Goal: Task Accomplishment & Management: Manage account settings

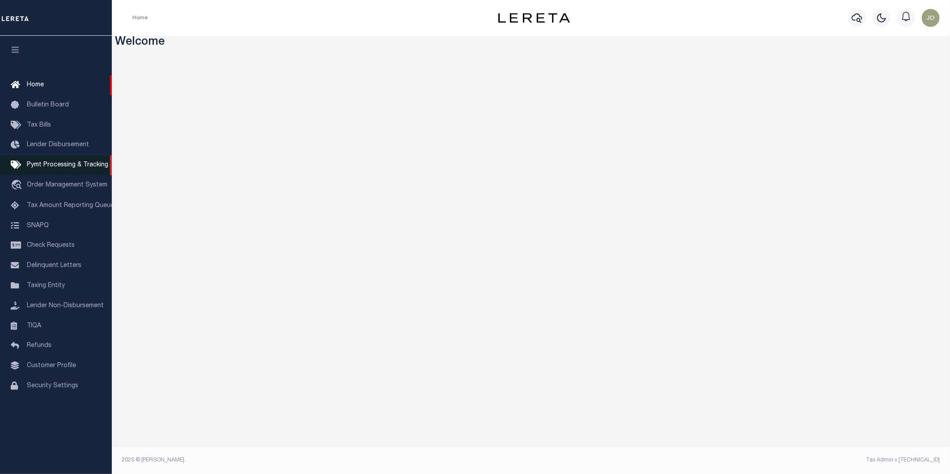
click at [52, 165] on span "Pymt Processing & Tracking" at bounding box center [67, 165] width 81 height 6
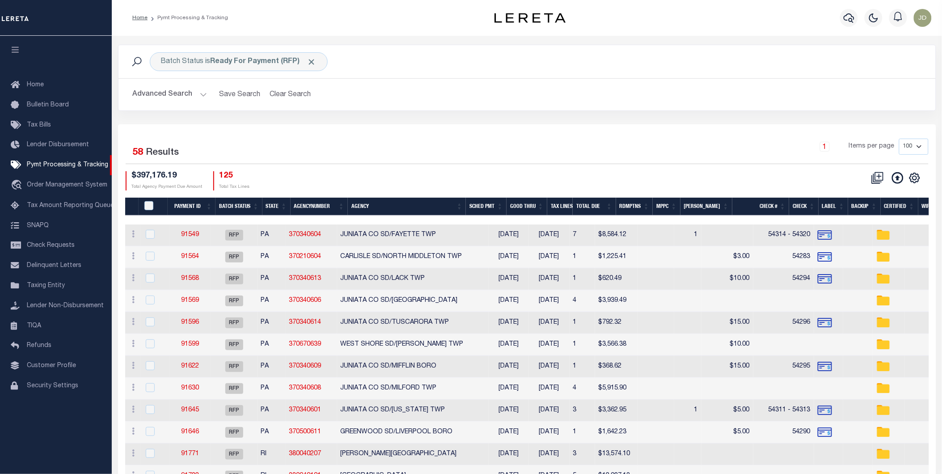
click at [11, 54] on icon "button" at bounding box center [15, 50] width 10 height 8
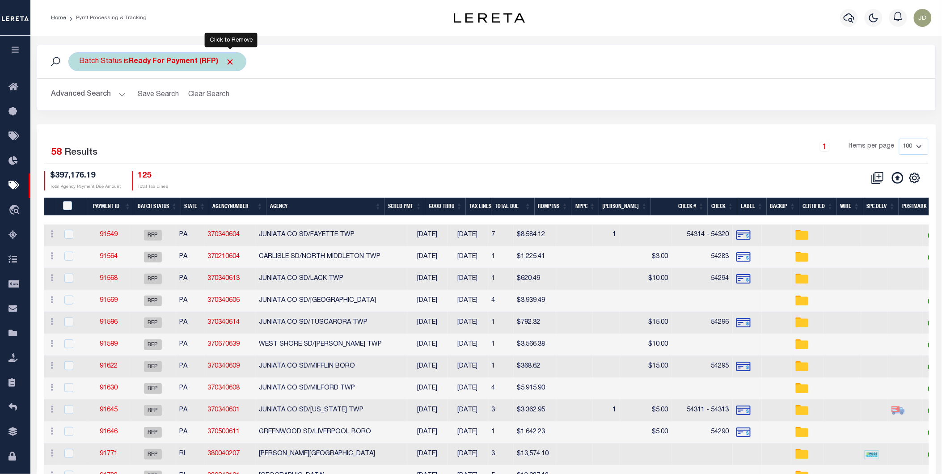
click at [229, 63] on span "Click to Remove" at bounding box center [230, 61] width 9 height 9
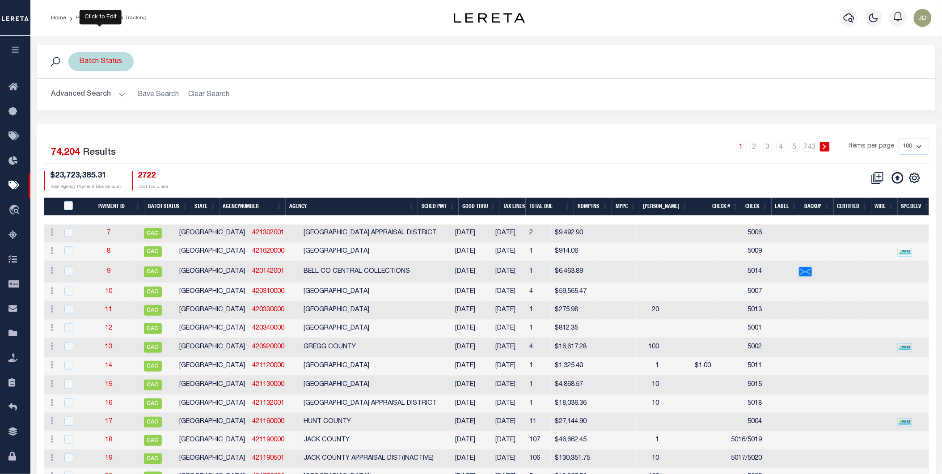
click at [110, 64] on div "Batch Status" at bounding box center [100, 61] width 65 height 19
click at [121, 109] on select "Awaiting Funds (AWF) Cleared and Complete (CAC) New Check Needed (NCN) Payment …" at bounding box center [145, 105] width 131 height 17
select select "RFP"
click at [80, 97] on select "Awaiting Funds (AWF) Cleared and Complete (CAC) New Check Needed (NCN) Payment …" at bounding box center [145, 105] width 131 height 17
click at [193, 127] on input "Apply" at bounding box center [198, 125] width 26 height 15
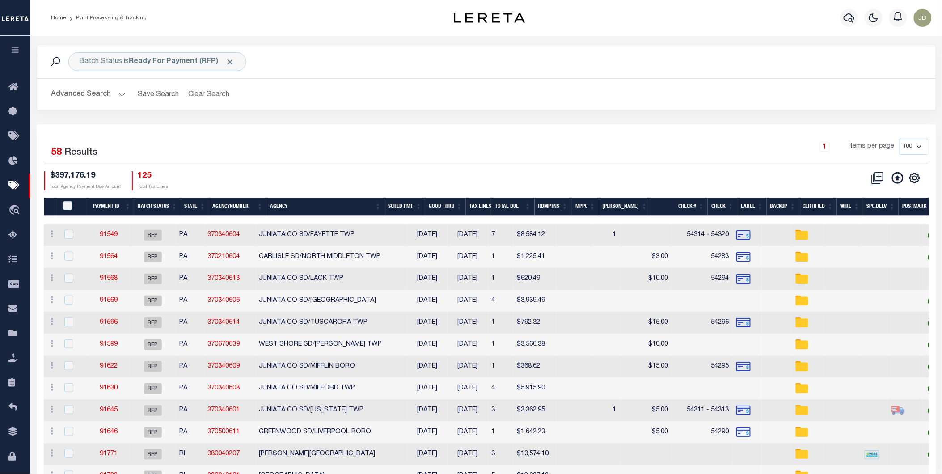
click at [77, 96] on button "Advanced Search" at bounding box center [88, 94] width 74 height 17
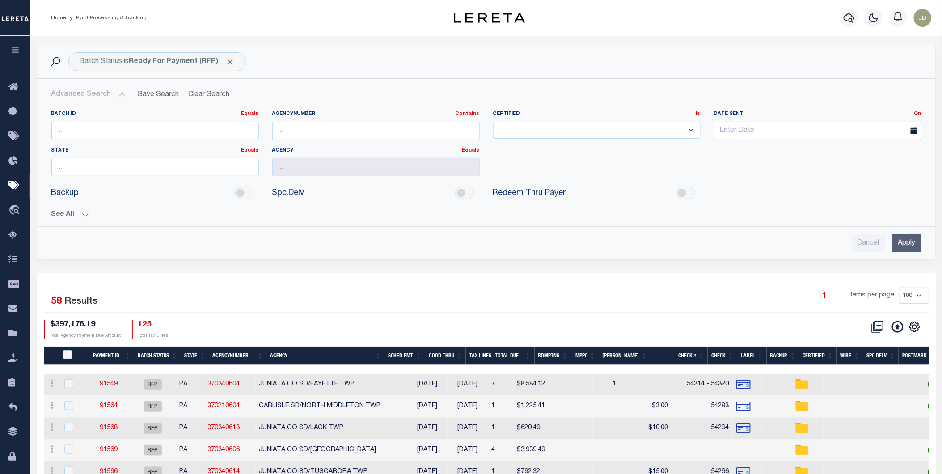
click at [69, 222] on div "Batch ID Equals Equals Is Not Equal To Is Greater Than Is Less Than AgencyNumbe…" at bounding box center [486, 177] width 884 height 149
click at [64, 220] on div "Batch ID Equals Equals Is Not Equal To Is Greater Than Is Less Than AgencyNumbe…" at bounding box center [486, 177] width 884 height 149
click at [64, 215] on button "See All" at bounding box center [486, 215] width 870 height 8
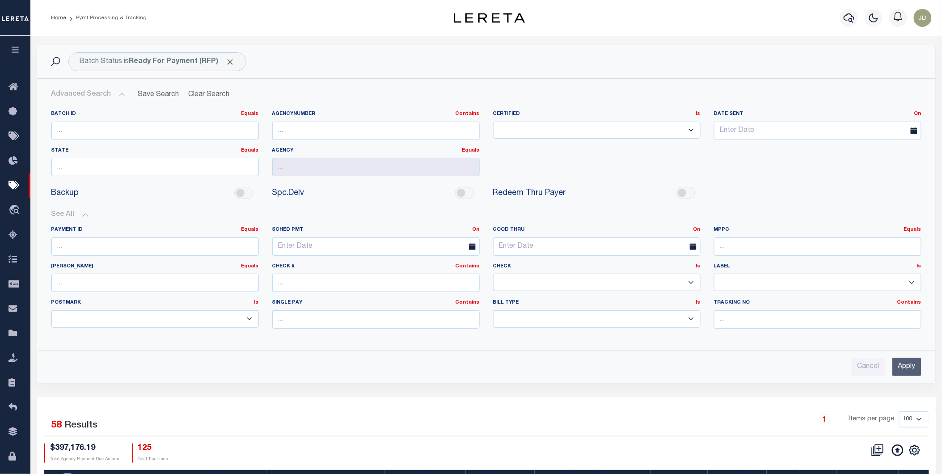
click at [509, 280] on select "Yes No" at bounding box center [596, 282] width 207 height 17
select select "false"
click at [493, 274] on select "Yes No" at bounding box center [596, 282] width 207 height 17
click at [900, 368] on input "Apply" at bounding box center [906, 367] width 29 height 18
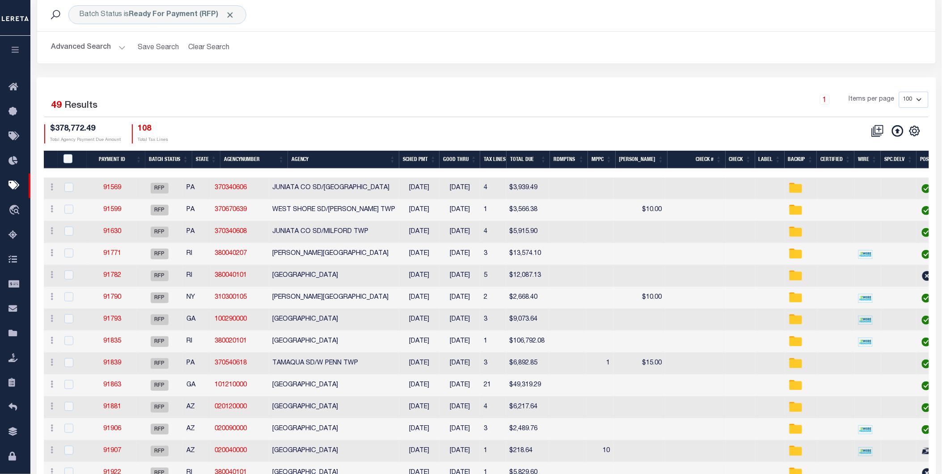
scroll to position [50, 0]
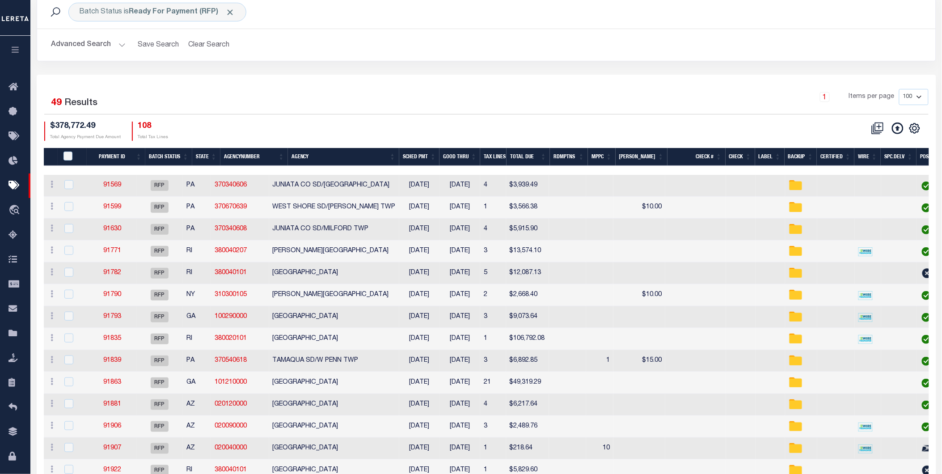
click at [891, 156] on th "Spc.Delv" at bounding box center [899, 157] width 36 height 18
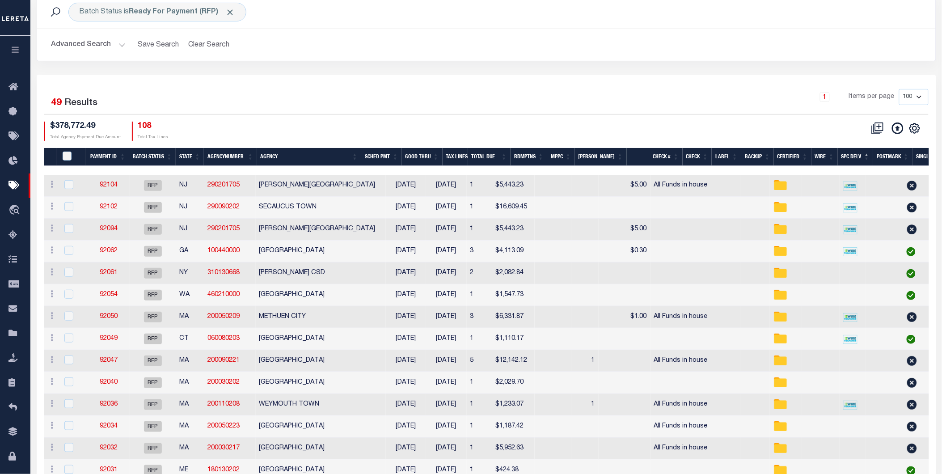
click at [852, 159] on th "Spc.Delv" at bounding box center [855, 157] width 35 height 18
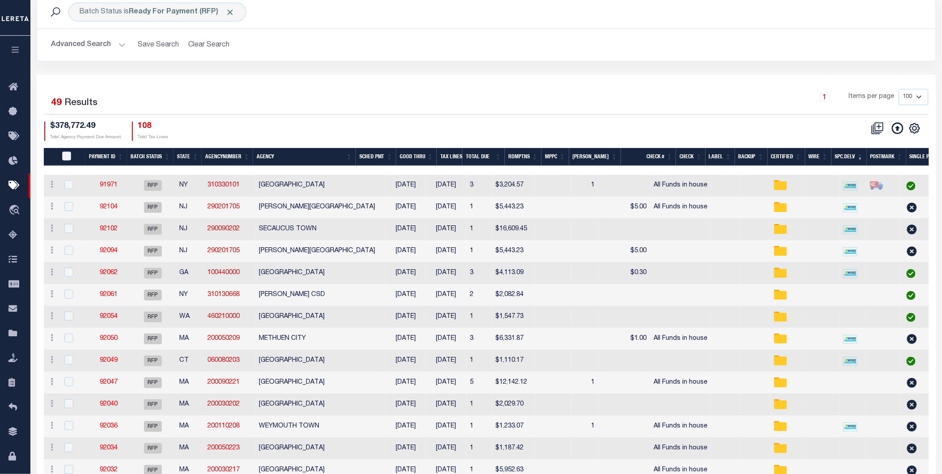
click at [569, 156] on th "MPPC" at bounding box center [555, 157] width 28 height 18
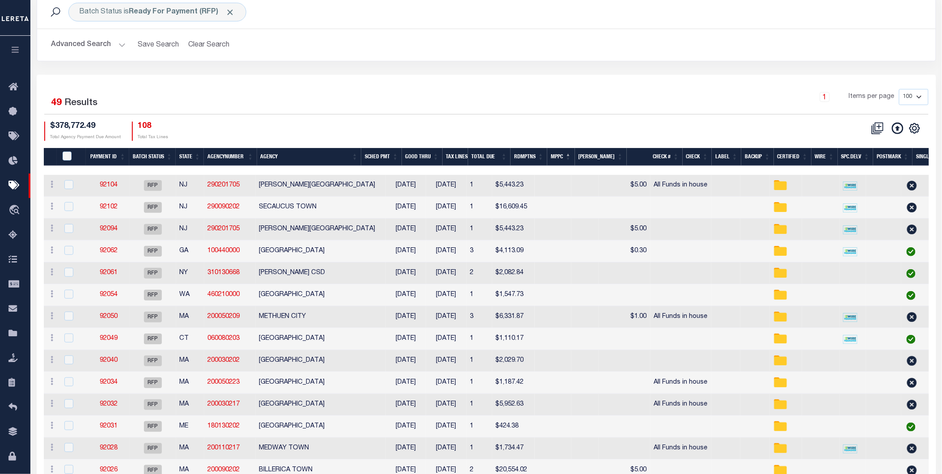
click at [574, 156] on th "MPPC" at bounding box center [561, 157] width 28 height 18
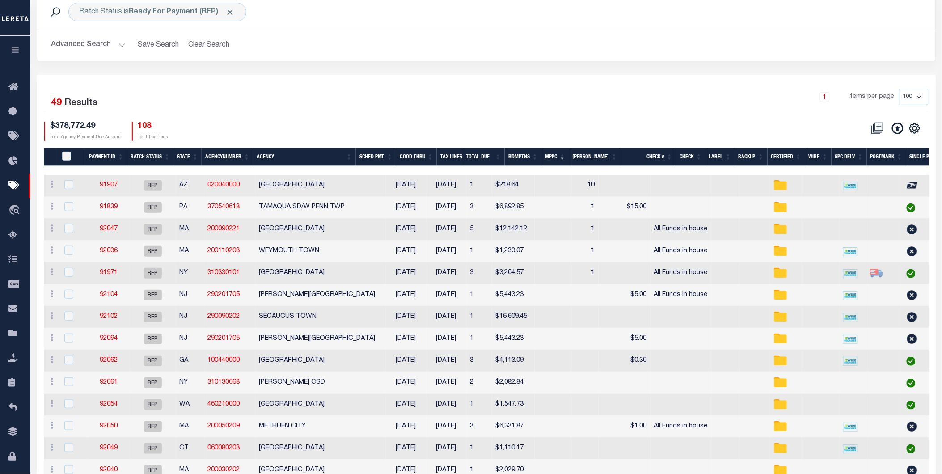
click at [289, 157] on th "Agency" at bounding box center [304, 157] width 102 height 18
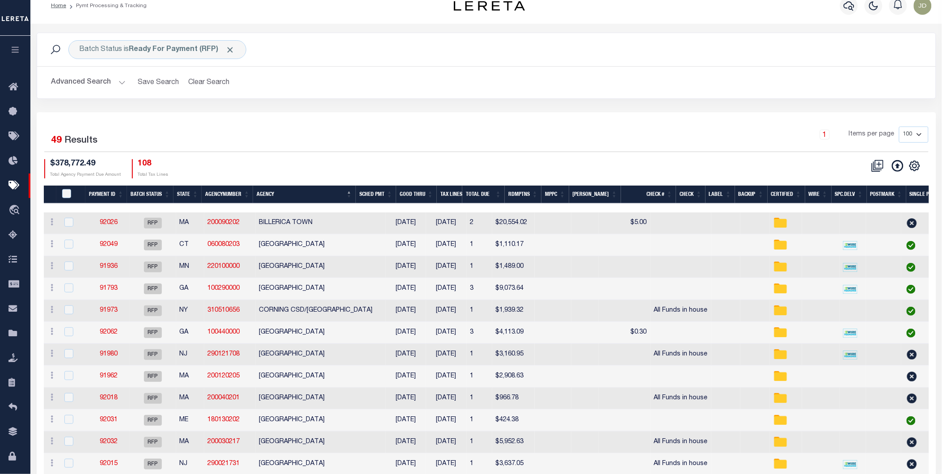
scroll to position [0, 0]
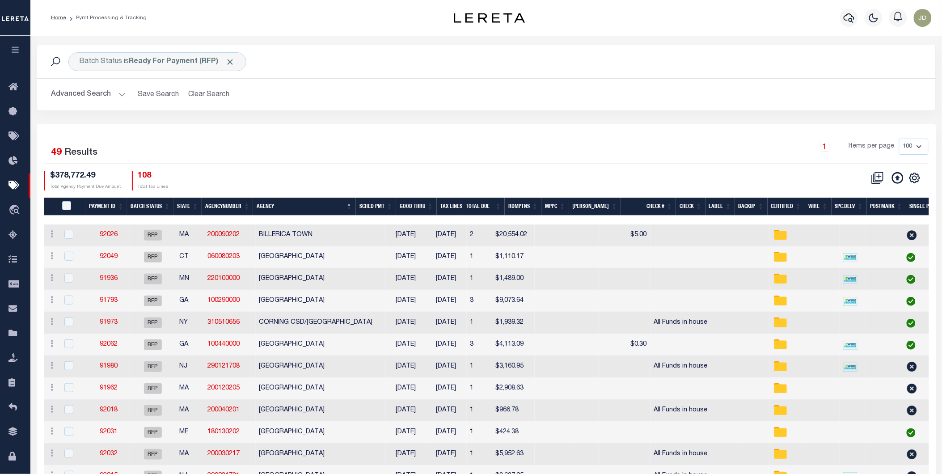
drag, startPoint x: 12, startPoint y: 281, endPoint x: 754, endPoint y: 104, distance: 762.9
click at [748, 101] on h2 "Advanced Search Save Search Clear Search PayeeSearchTable_dynamictable_____Defa…" at bounding box center [486, 94] width 884 height 17
click at [913, 179] on icon "" at bounding box center [914, 178] width 4 height 4
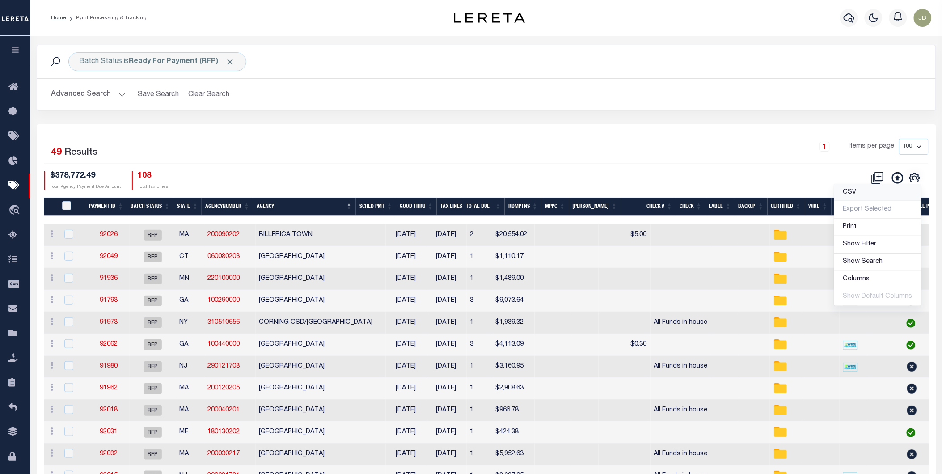
click at [883, 193] on link "CSV" at bounding box center [877, 192] width 87 height 17
click at [69, 206] on input "PayeePmtBatchStatus" at bounding box center [66, 205] width 9 height 9
checkbox input "true"
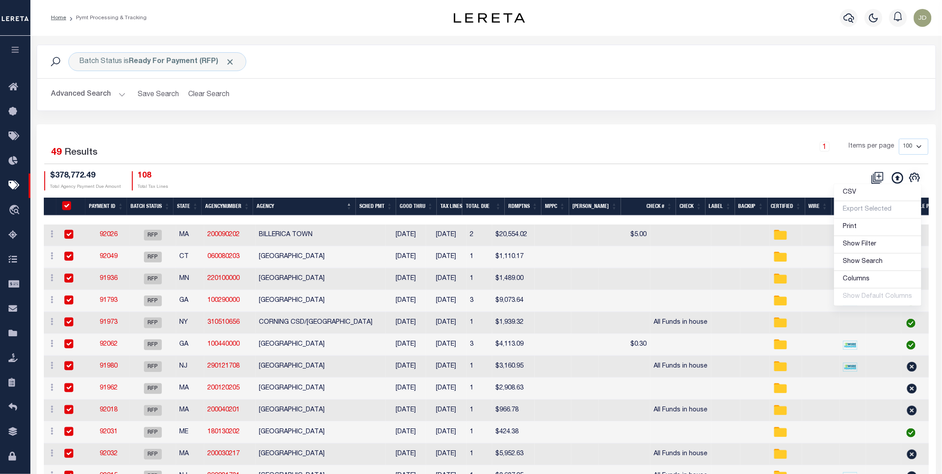
checkbox input "true"
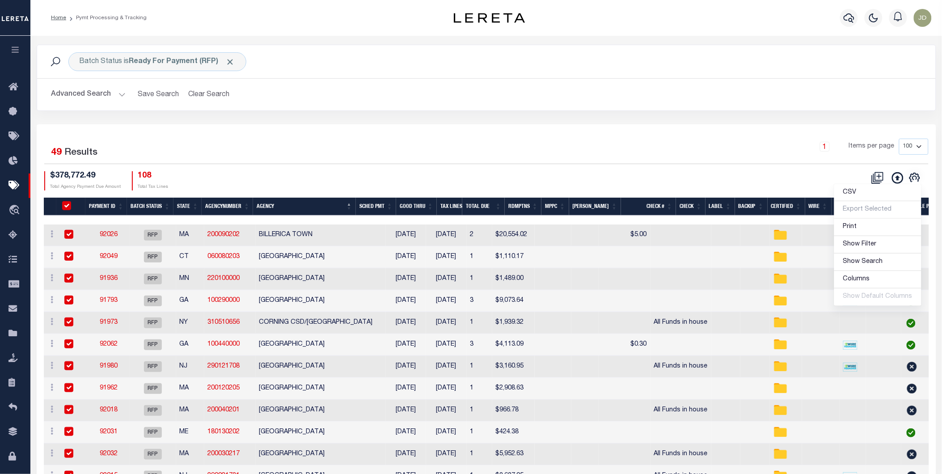
checkbox input "true"
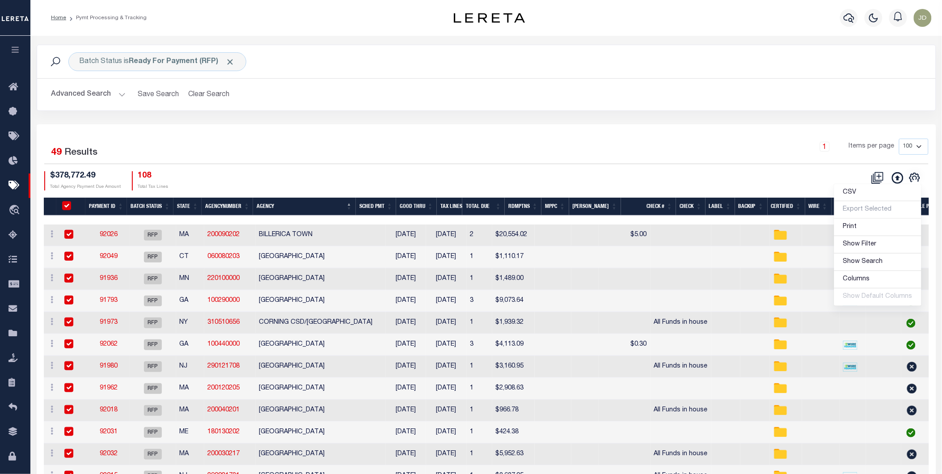
checkbox input "true"
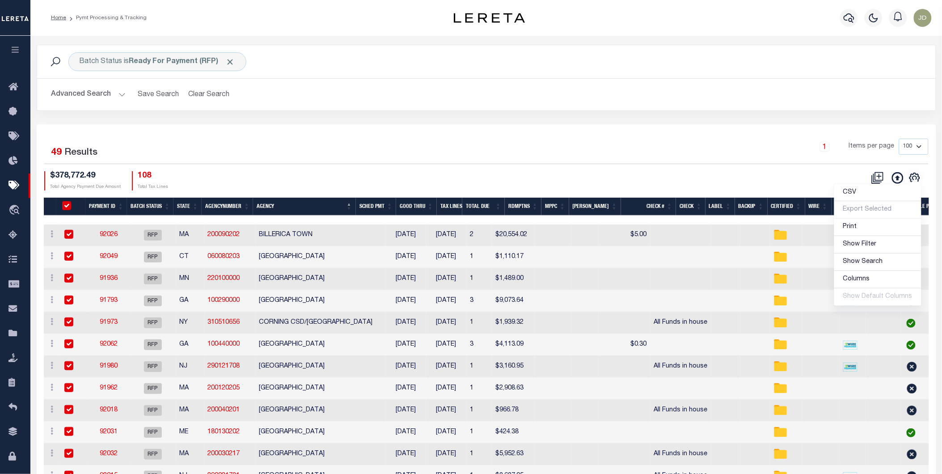
checkbox input "true"
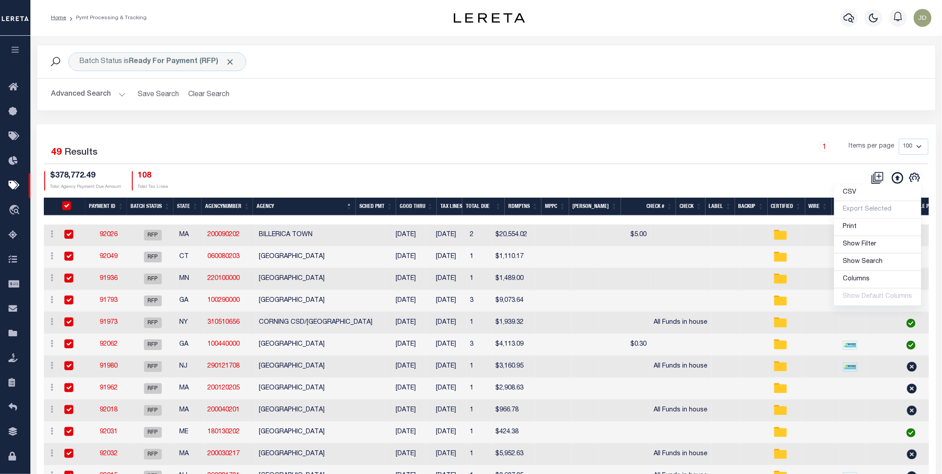
checkbox input "true"
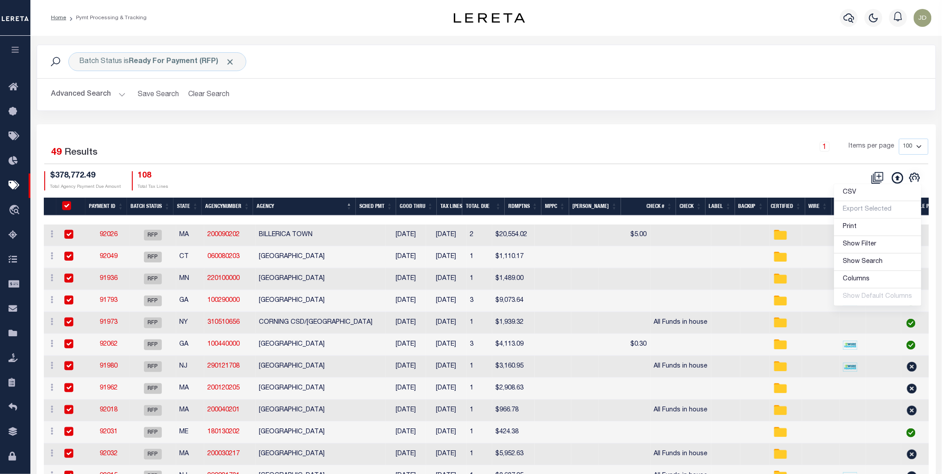
checkbox input "true"
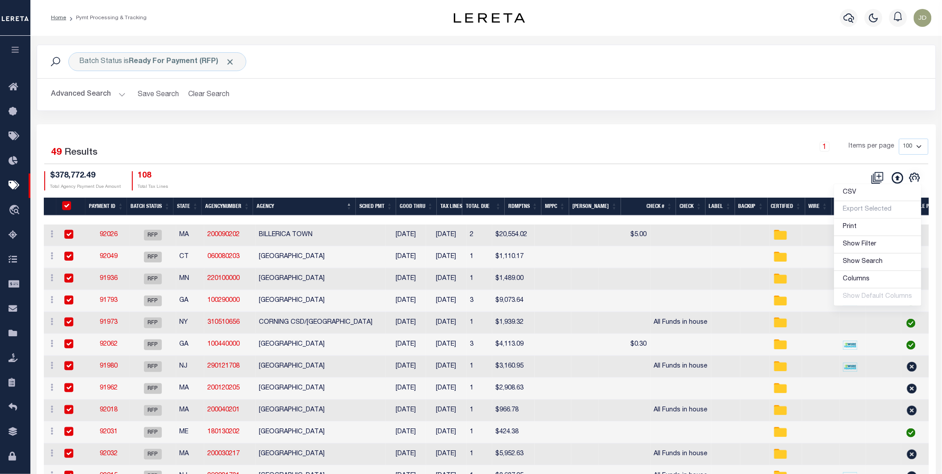
checkbox input "true"
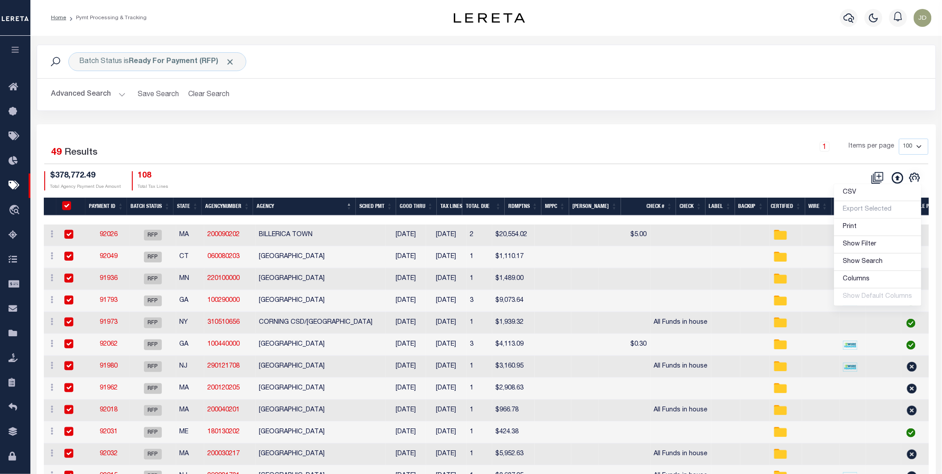
checkbox input "true"
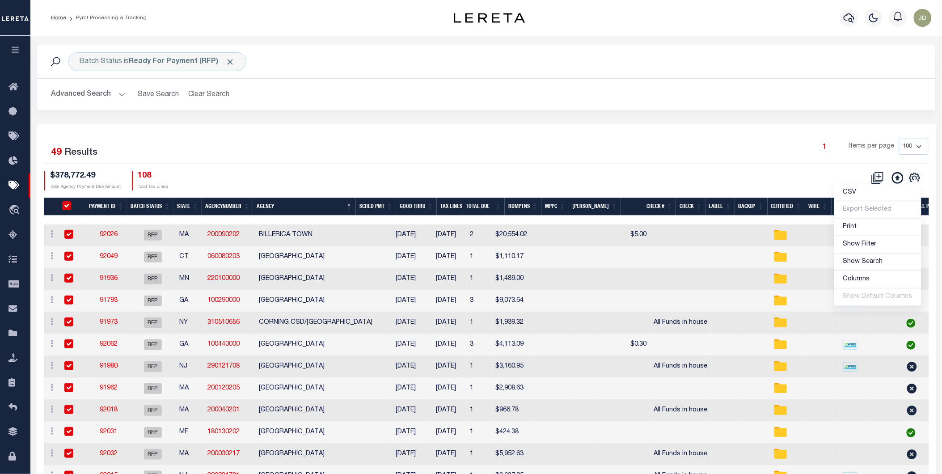
checkbox input "true"
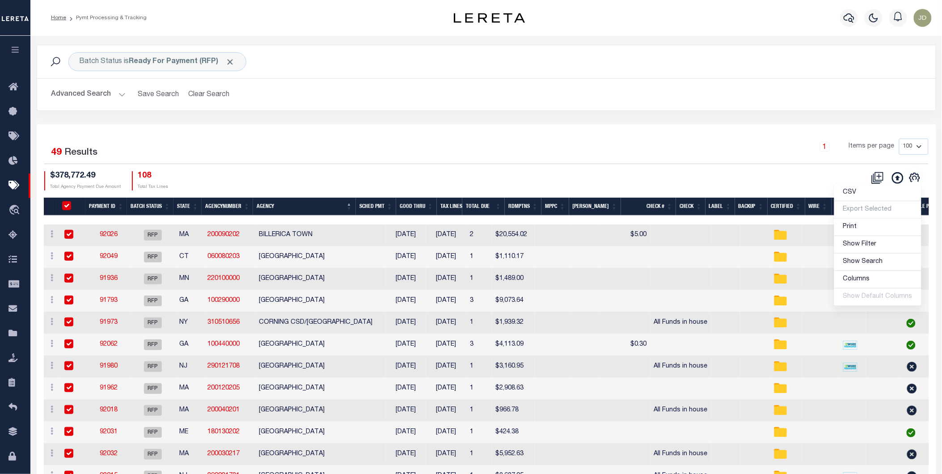
checkbox input "true"
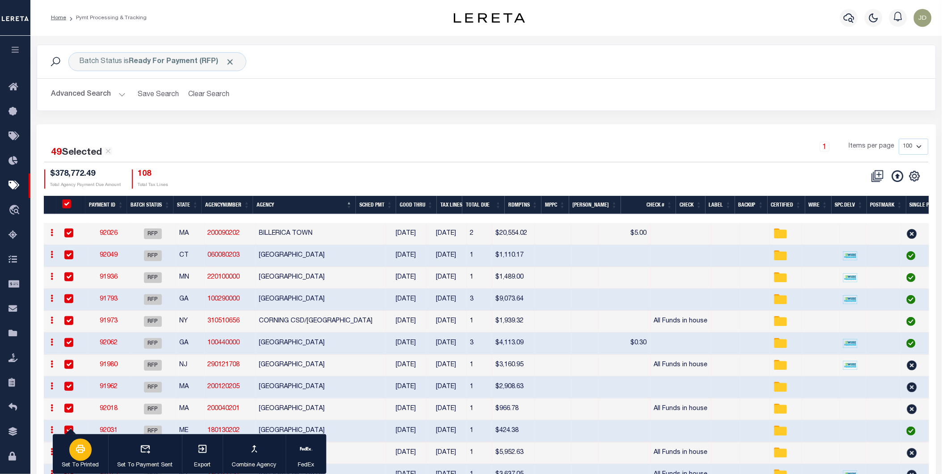
click at [78, 453] on icon "button" at bounding box center [80, 449] width 9 height 8
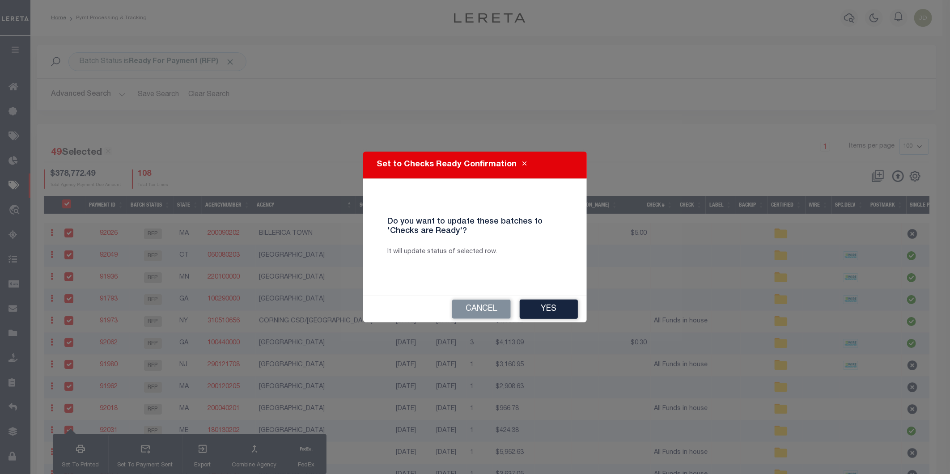
drag, startPoint x: 560, startPoint y: 311, endPoint x: 320, endPoint y: 203, distance: 263.1
click at [560, 311] on button "Yes" at bounding box center [548, 309] width 58 height 19
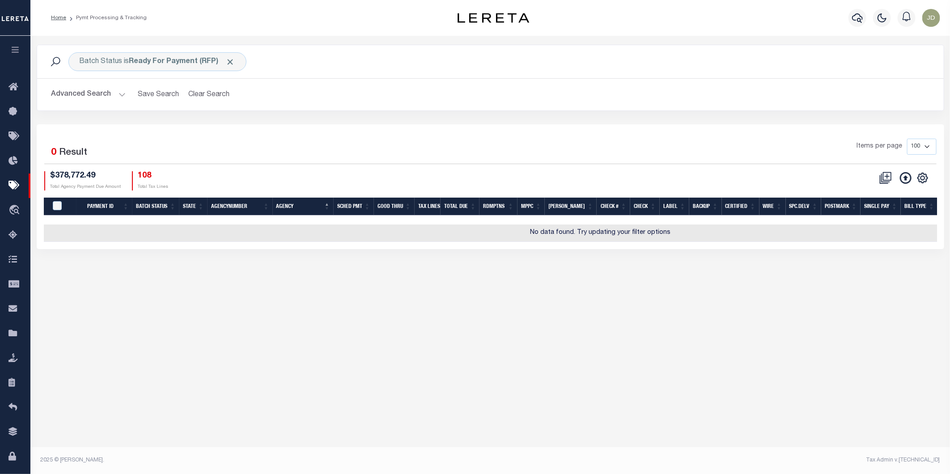
click at [92, 95] on button "Advanced Search" at bounding box center [88, 94] width 74 height 17
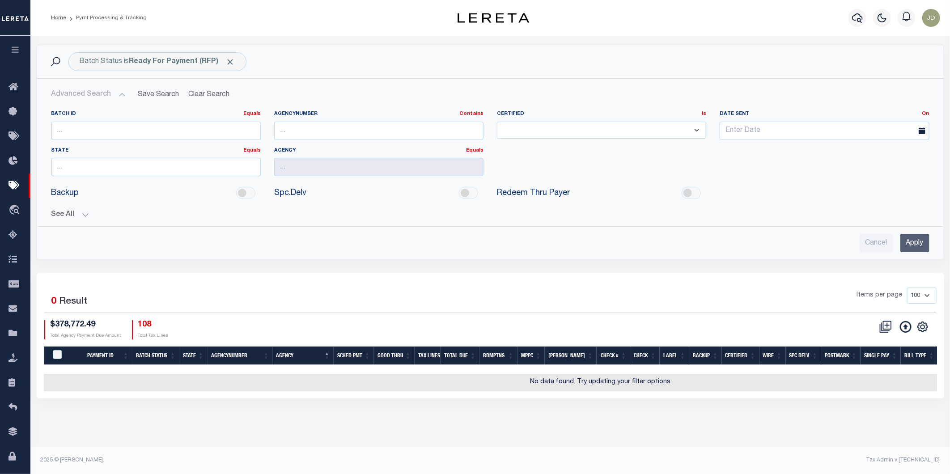
click at [73, 218] on button "See All" at bounding box center [490, 215] width 878 height 8
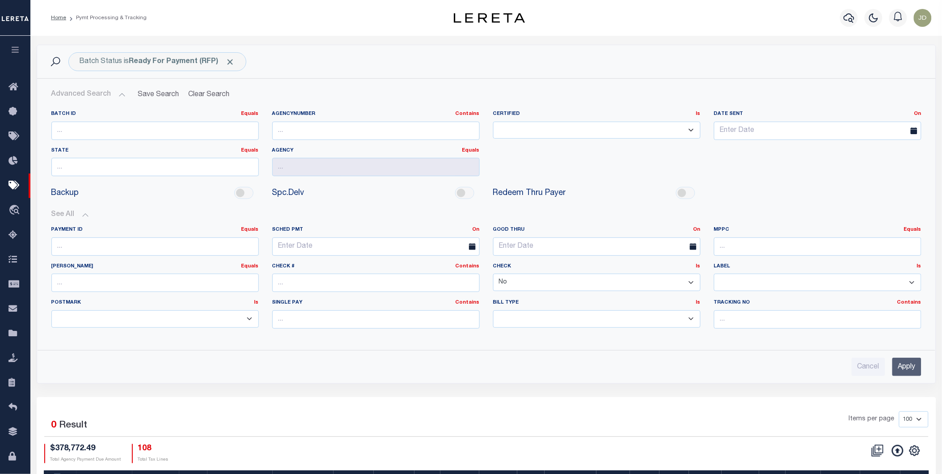
click at [521, 285] on select "Yes No" at bounding box center [596, 282] width 207 height 17
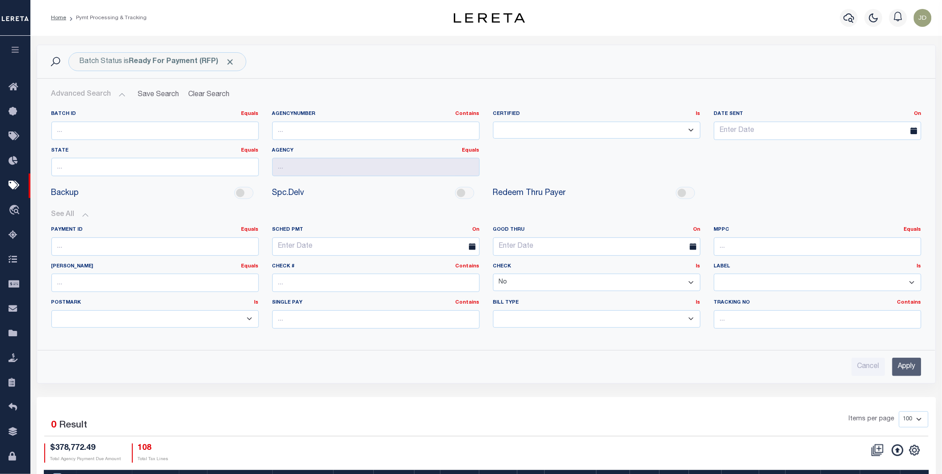
select select
click at [493, 274] on select "Yes No" at bounding box center [596, 282] width 207 height 17
click at [900, 365] on input "Apply" at bounding box center [906, 367] width 29 height 18
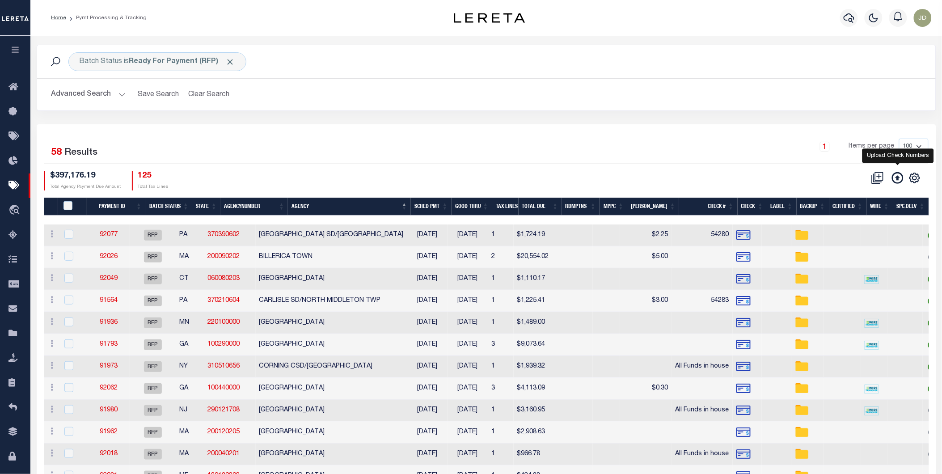
click at [895, 182] on icon at bounding box center [898, 178] width 12 height 12
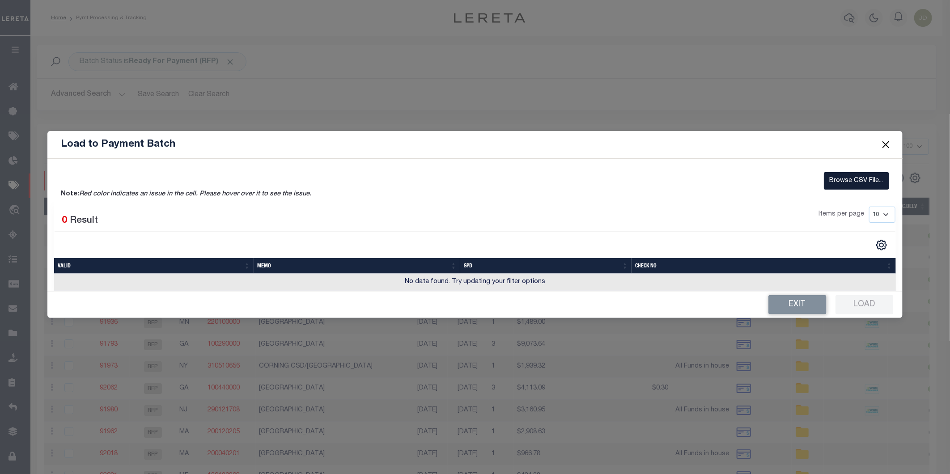
click at [852, 173] on label "Browse CSV File..." at bounding box center [855, 180] width 65 height 17
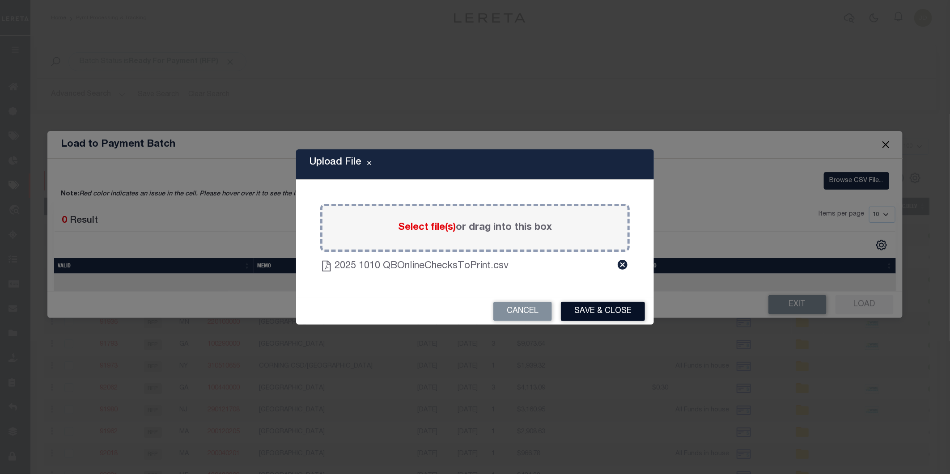
click at [600, 312] on button "Save & Close" at bounding box center [603, 311] width 84 height 19
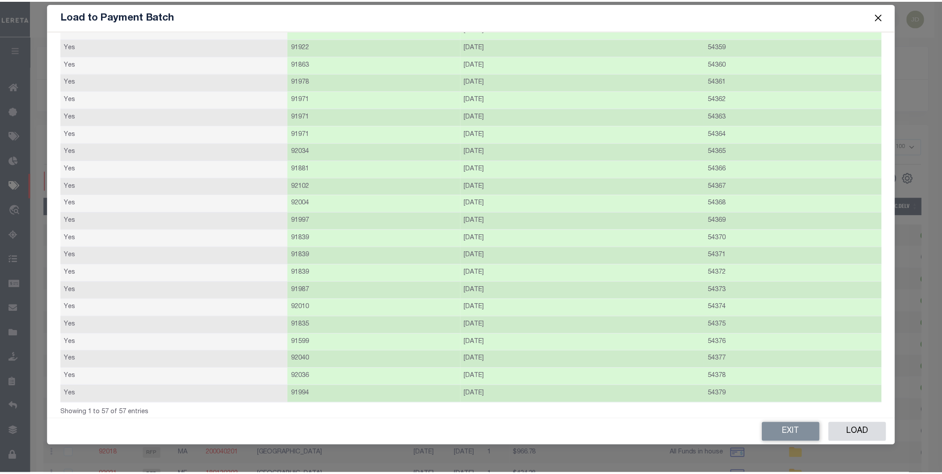
scroll to position [681, 0]
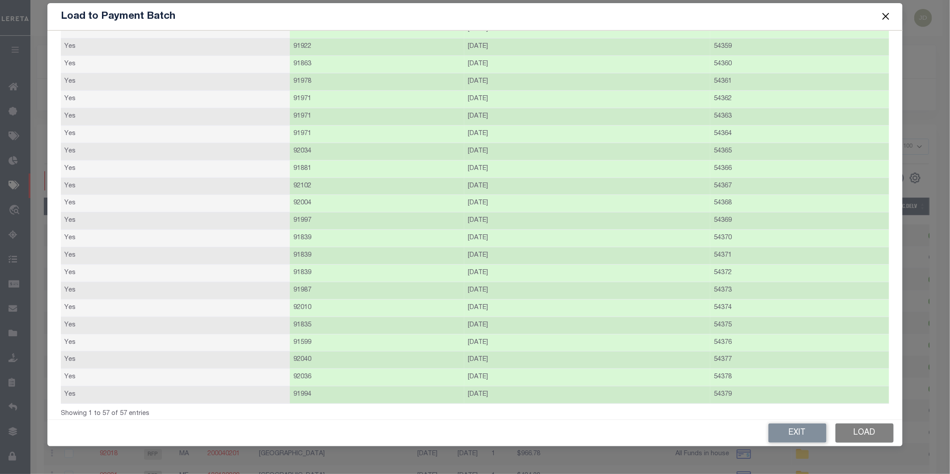
click at [859, 431] on button "Load" at bounding box center [864, 432] width 58 height 19
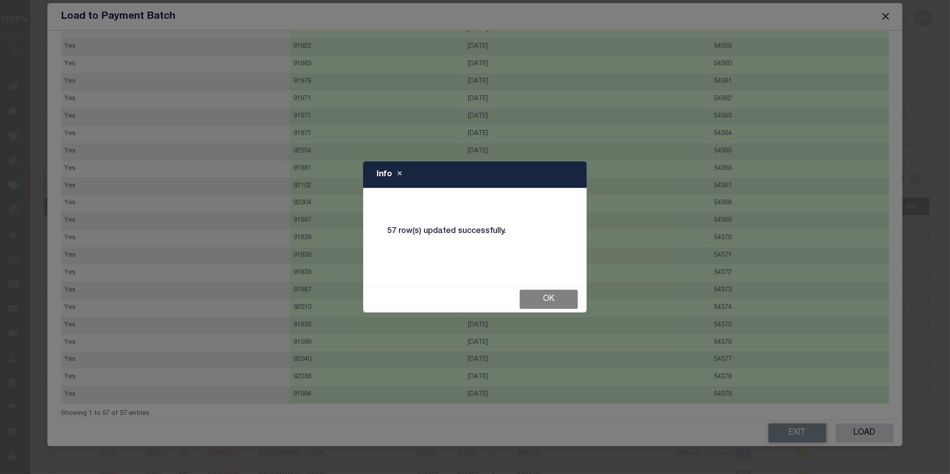
click at [562, 302] on button "Ok" at bounding box center [548, 299] width 58 height 19
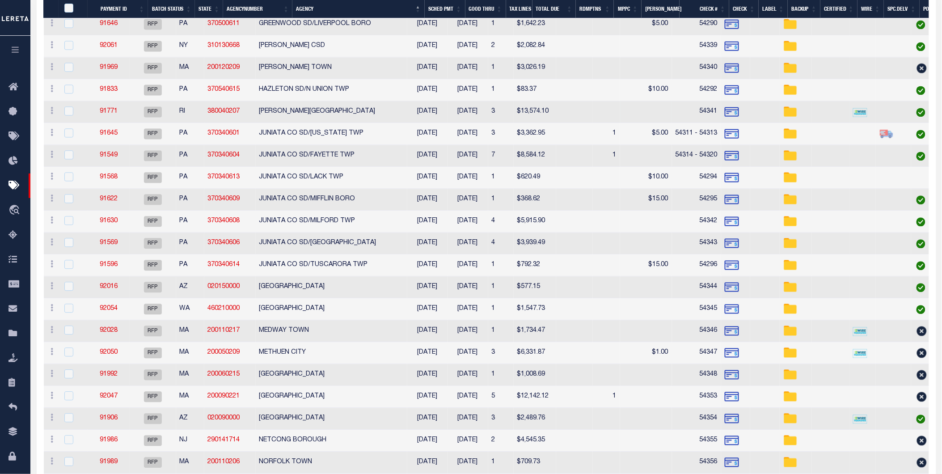
scroll to position [646, 0]
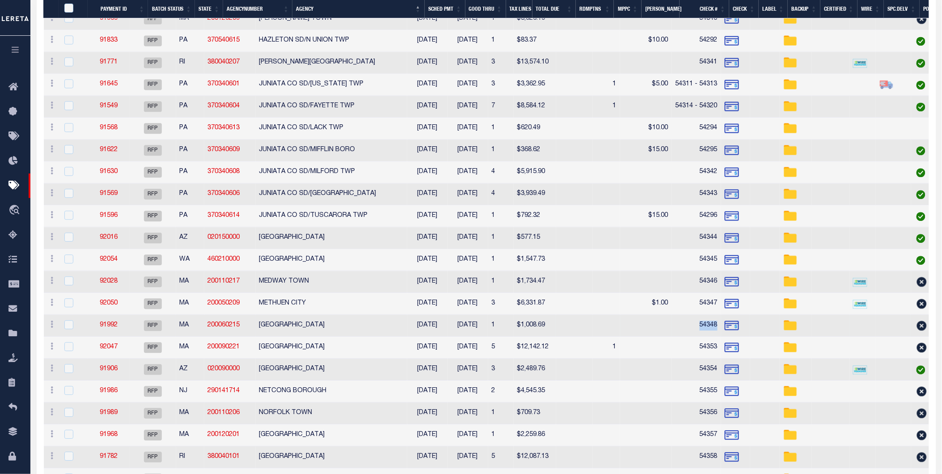
drag, startPoint x: 708, startPoint y: 329, endPoint x: 725, endPoint y: 328, distance: 17.0
click at [721, 328] on td "54348" at bounding box center [696, 326] width 49 height 22
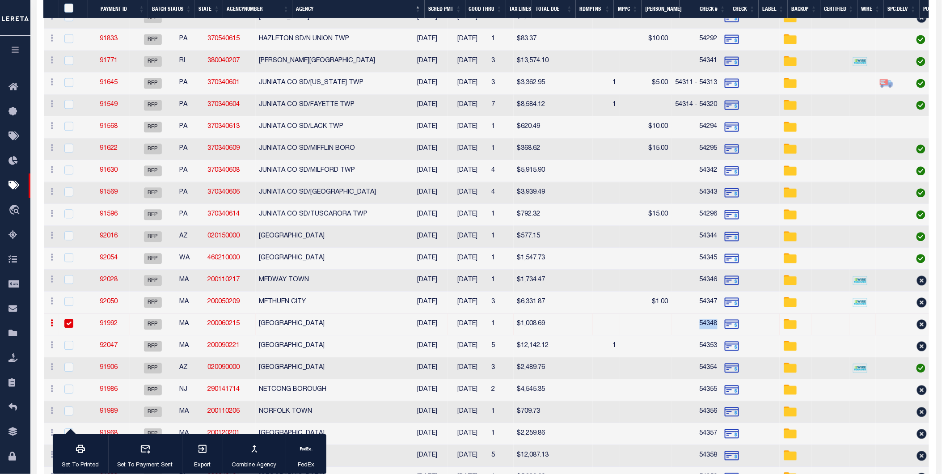
copy td "54348"
click at [69, 323] on input "checkbox" at bounding box center [68, 323] width 9 height 9
checkbox input "false"
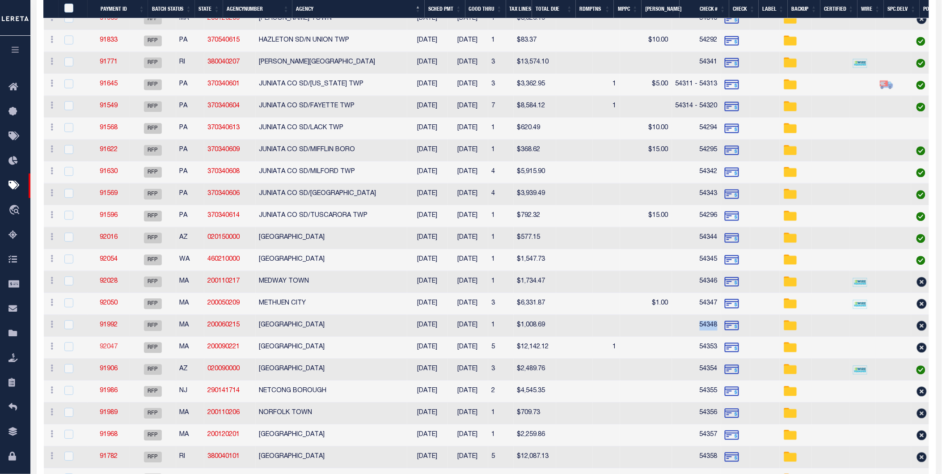
click at [118, 350] on link "92047" at bounding box center [109, 347] width 18 height 6
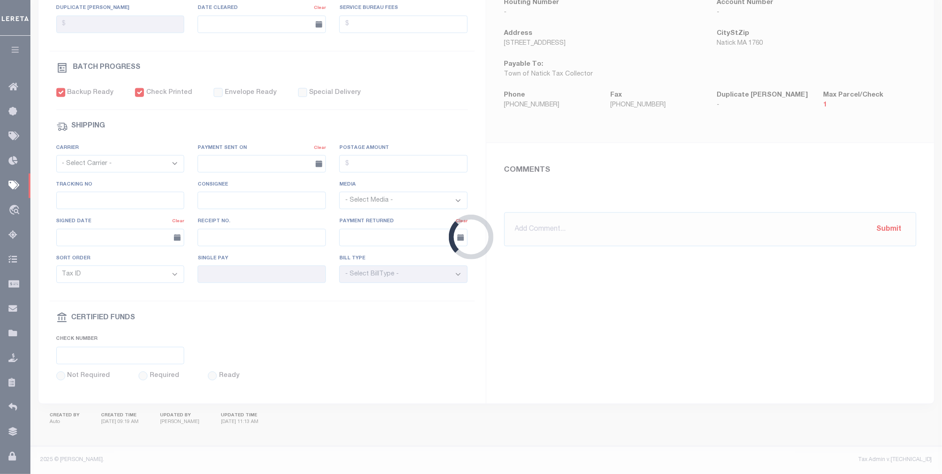
scroll to position [273, 0]
select select "RFP"
type input "10/10/2025"
type input "$12,142.12"
select select "CHK"
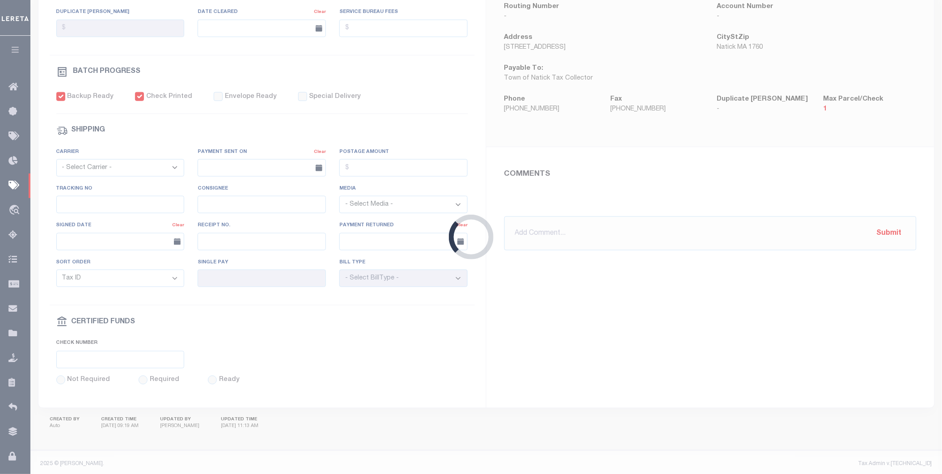
type input "54353"
select select "[PERSON_NAME]"
checkbox input "true"
type input "N"
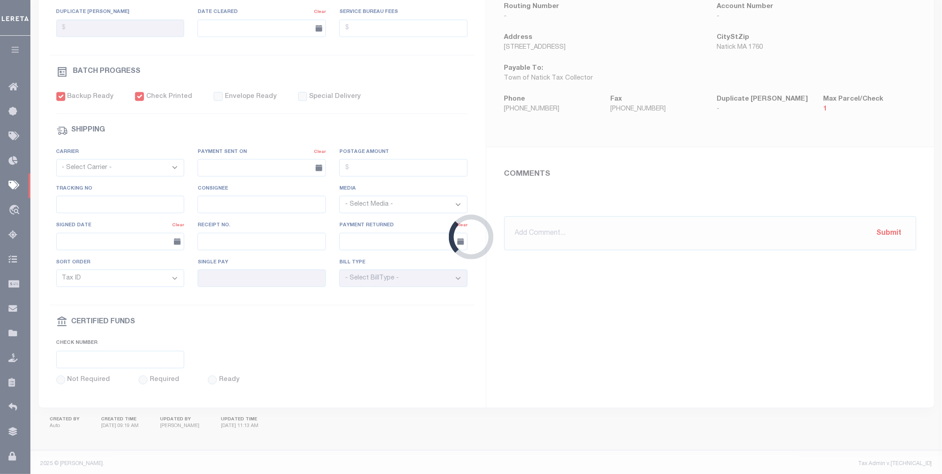
radio input "true"
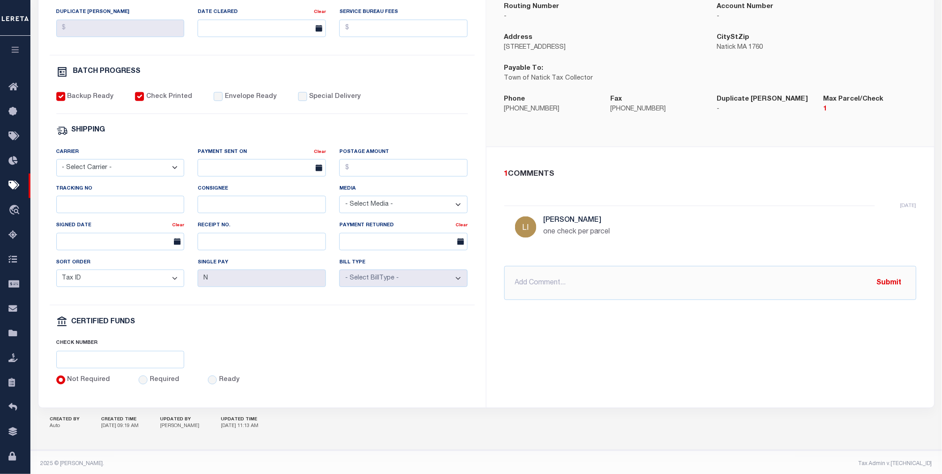
scroll to position [0, 0]
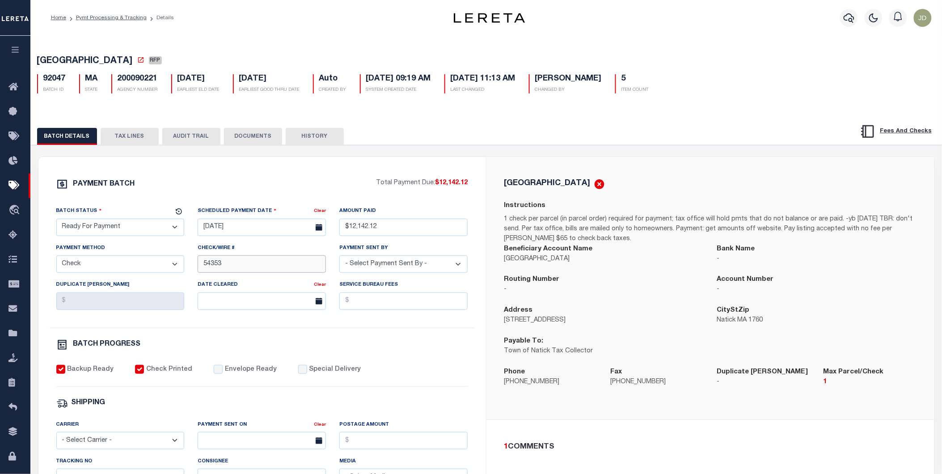
click at [203, 262] on input "54353" at bounding box center [262, 263] width 128 height 17
paste input "54348"
click at [220, 266] on input "54348-54353" at bounding box center [262, 263] width 128 height 17
type input "54349-54353"
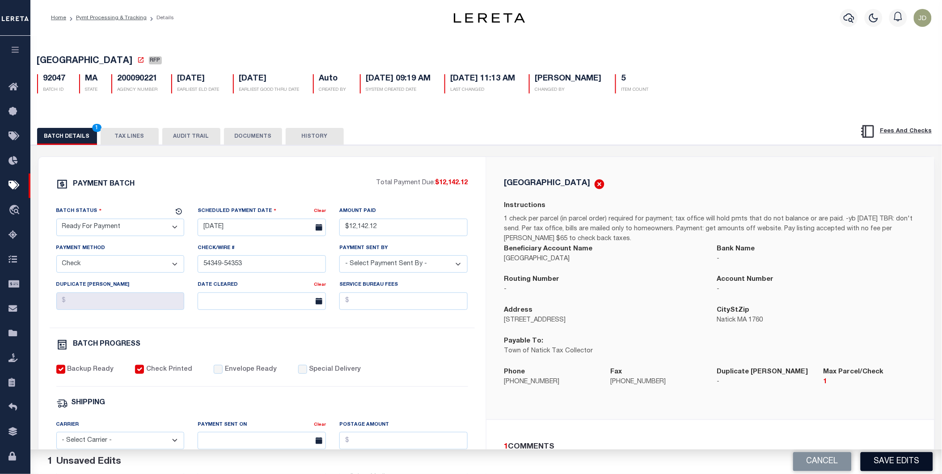
click at [882, 457] on button "Save Edits" at bounding box center [897, 461] width 72 height 19
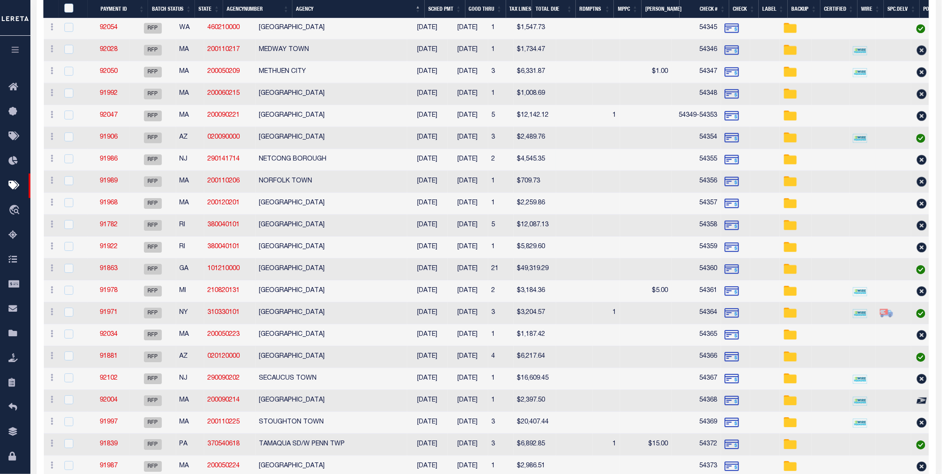
scroll to position [894, 0]
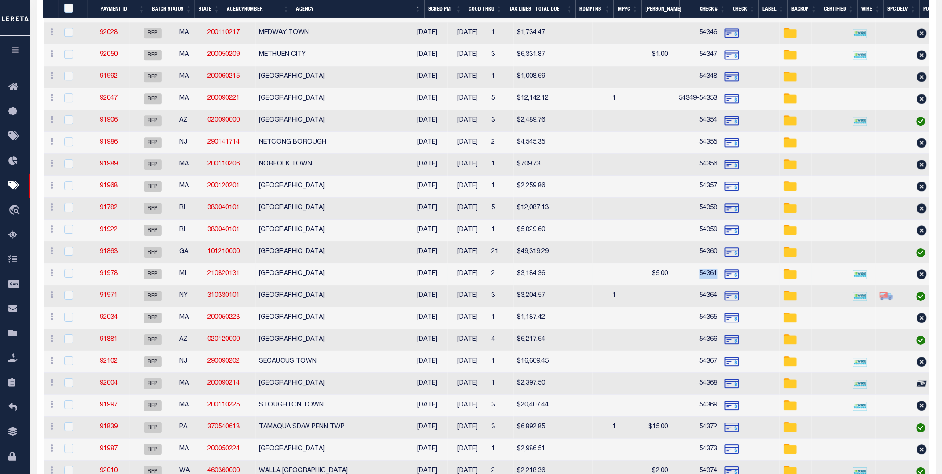
drag, startPoint x: 708, startPoint y: 275, endPoint x: 724, endPoint y: 275, distance: 16.5
click at [721, 275] on td "54361" at bounding box center [696, 274] width 49 height 22
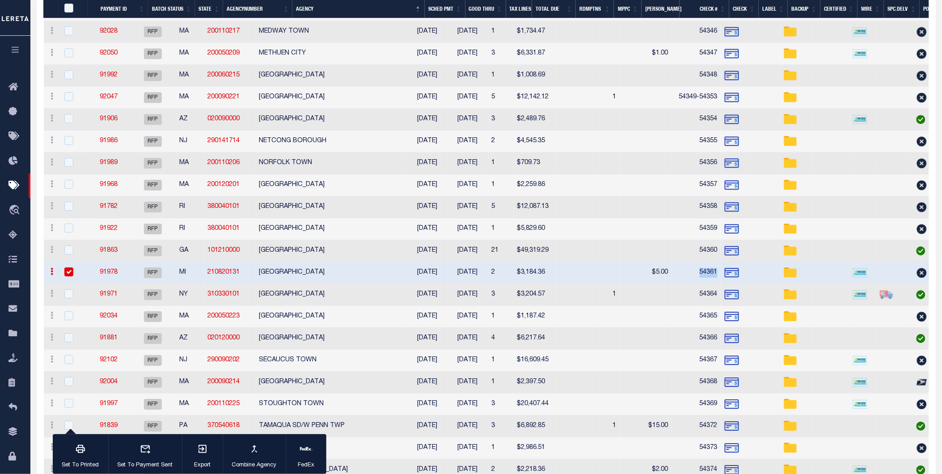
copy td "54361"
click at [70, 270] on input "checkbox" at bounding box center [68, 271] width 9 height 9
checkbox input "false"
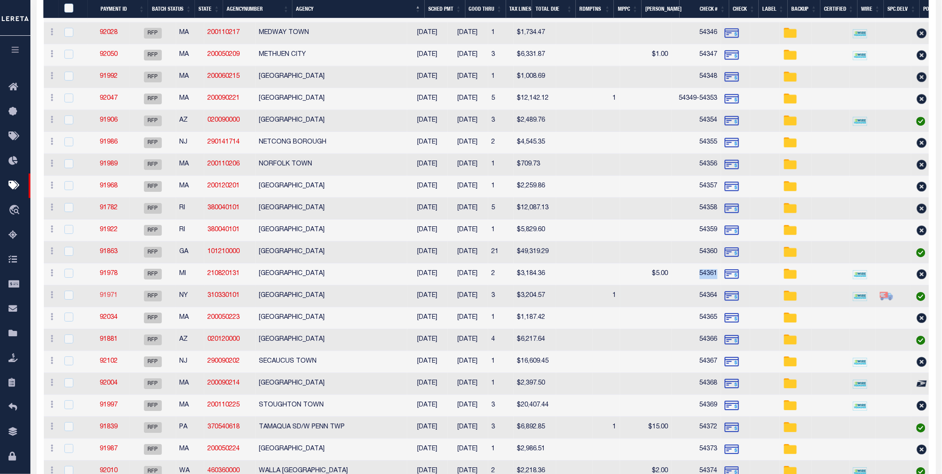
click at [118, 297] on link "91971" at bounding box center [109, 295] width 18 height 6
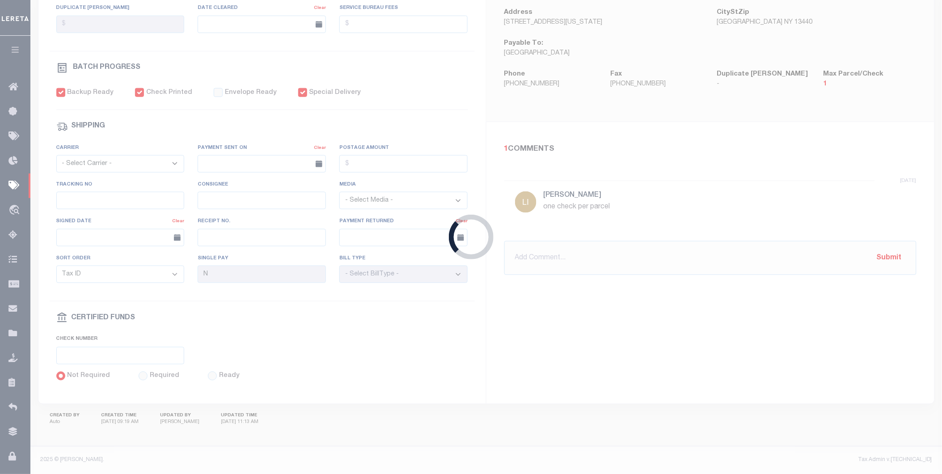
type input "$3,204.57"
type input "54364"
checkbox input "true"
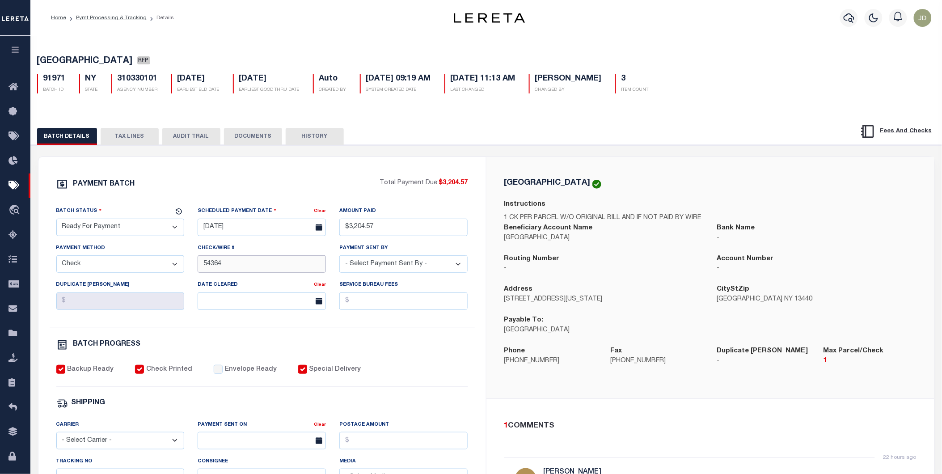
click at [202, 266] on input "54364" at bounding box center [262, 263] width 128 height 17
paste input "54361"
type input "54362-54364"
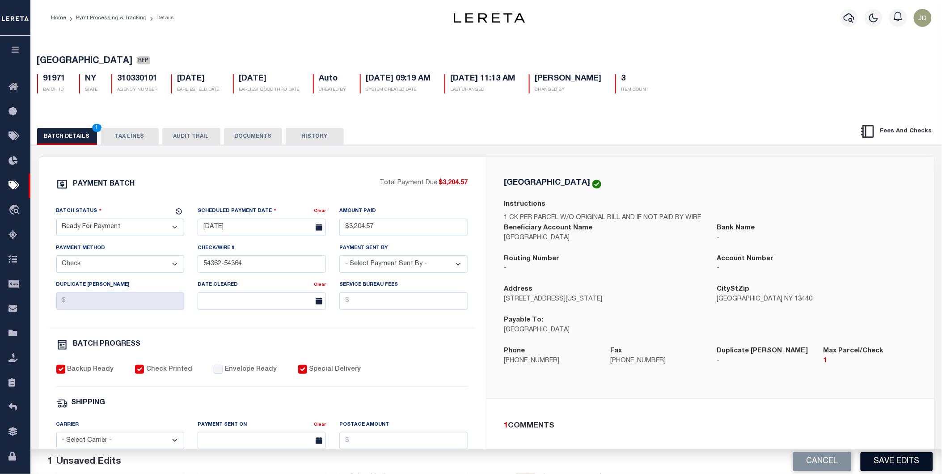
click at [879, 459] on button "Save Edits" at bounding box center [897, 461] width 72 height 19
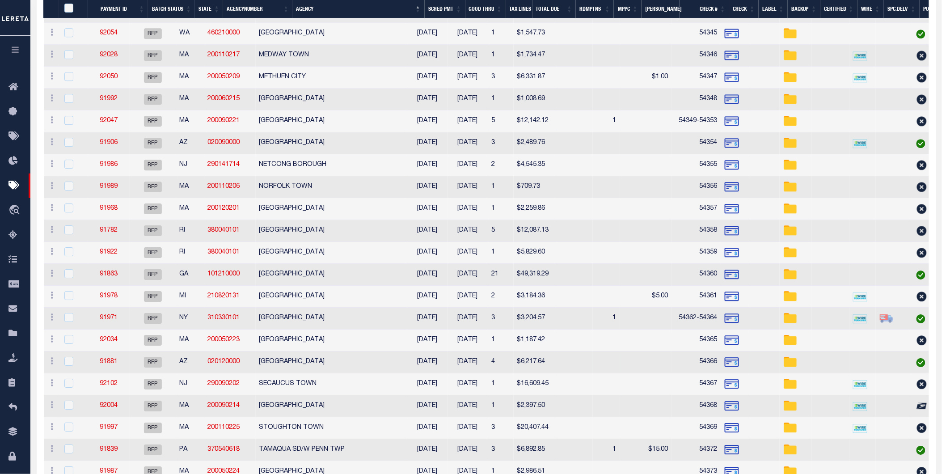
scroll to position [891, 0]
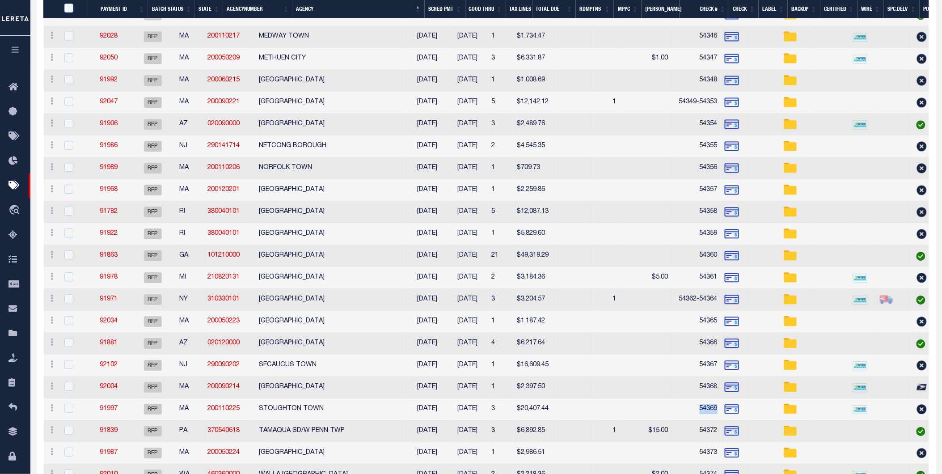
drag, startPoint x: 707, startPoint y: 412, endPoint x: 725, endPoint y: 412, distance: 17.9
click at [721, 412] on td "54369" at bounding box center [696, 409] width 49 height 22
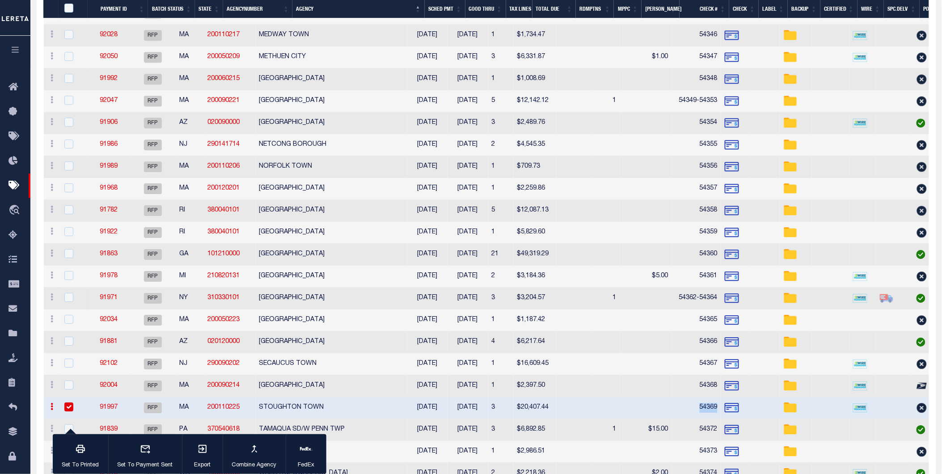
copy td "54369"
click at [72, 409] on input "checkbox" at bounding box center [68, 406] width 9 height 9
checkbox input "false"
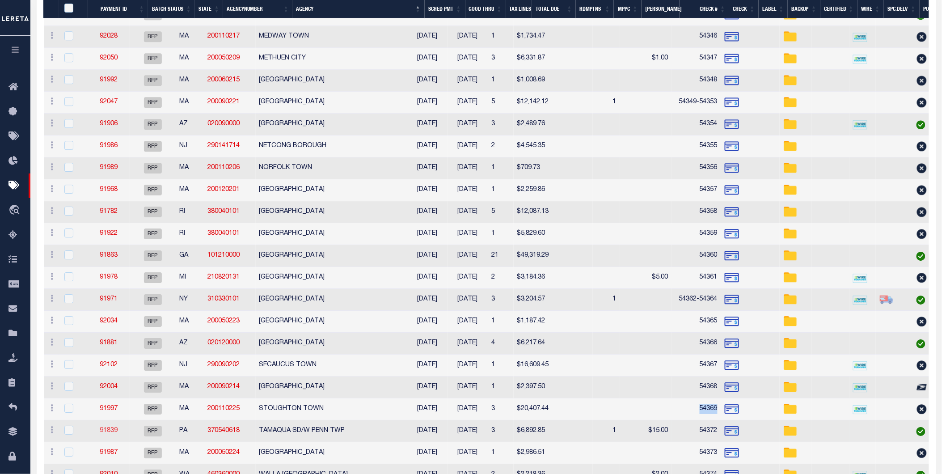
click at [118, 433] on link "91839" at bounding box center [109, 430] width 18 height 6
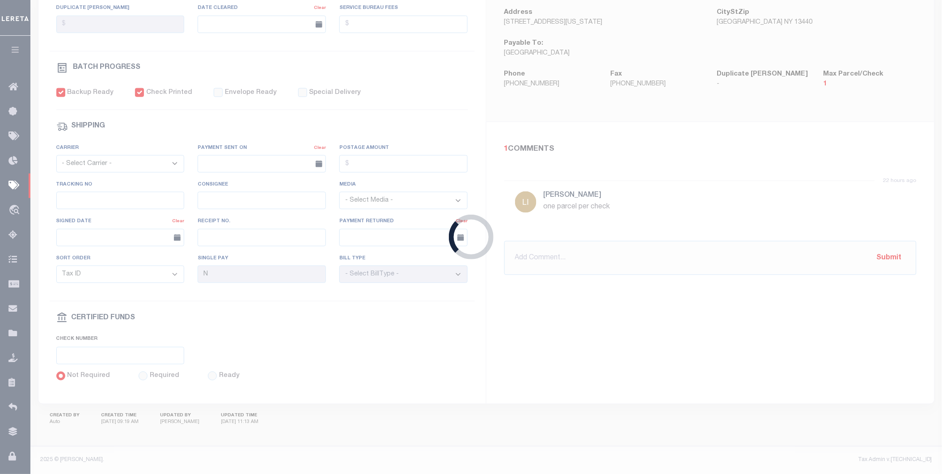
type input "$6,892.85"
type input "54372"
select select "Villatoro-Benitez, Andres"
checkbox input "false"
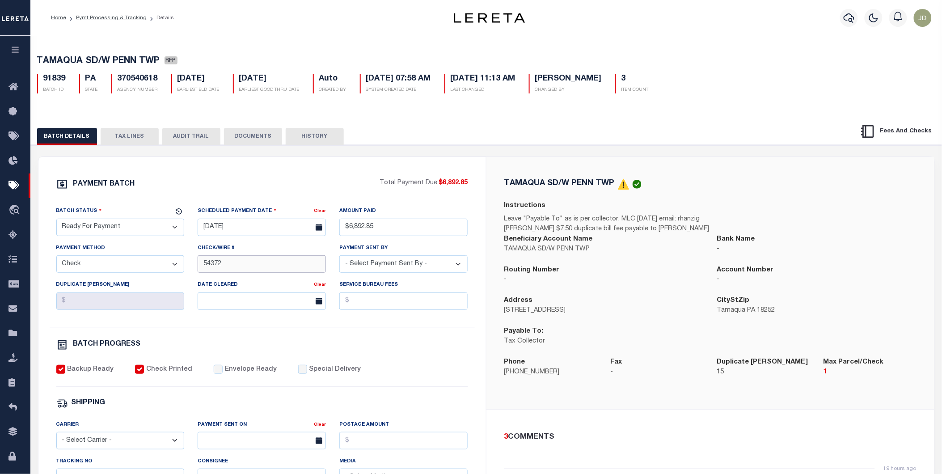
click at [202, 270] on input "54372" at bounding box center [262, 263] width 128 height 17
paste input "54369"
type input "54370-54372"
click at [476, 346] on div "PAYMENT BATCH Total Payment Due: $6,892.85 Batch Status" at bounding box center [262, 418] width 448 height 523
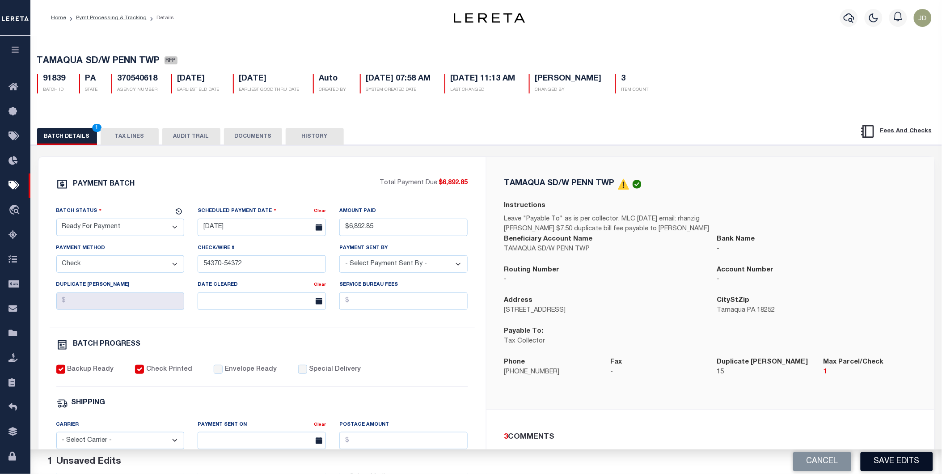
click at [877, 459] on button "Save Edits" at bounding box center [897, 461] width 72 height 19
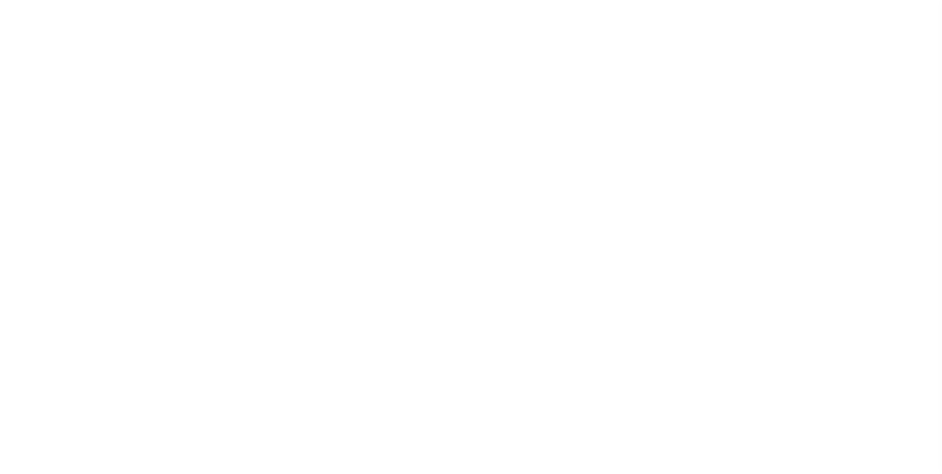
select select "RFP"
select select "CHK"
select select "[PERSON_NAME]"
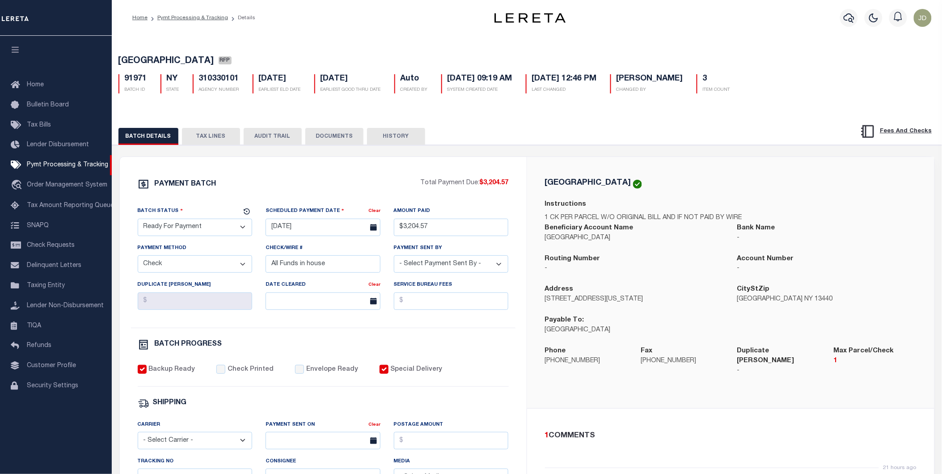
click at [197, 137] on button "TAX LINES" at bounding box center [211, 136] width 58 height 17
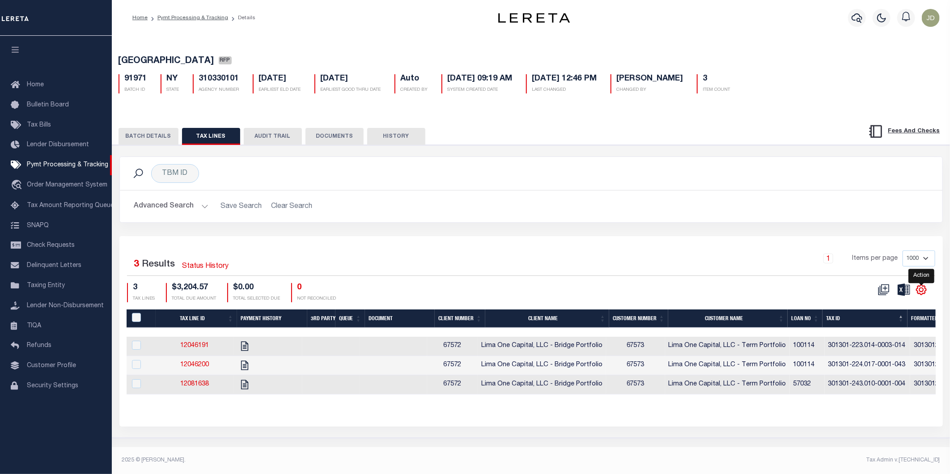
click at [921, 295] on icon "" at bounding box center [921, 290] width 12 height 12
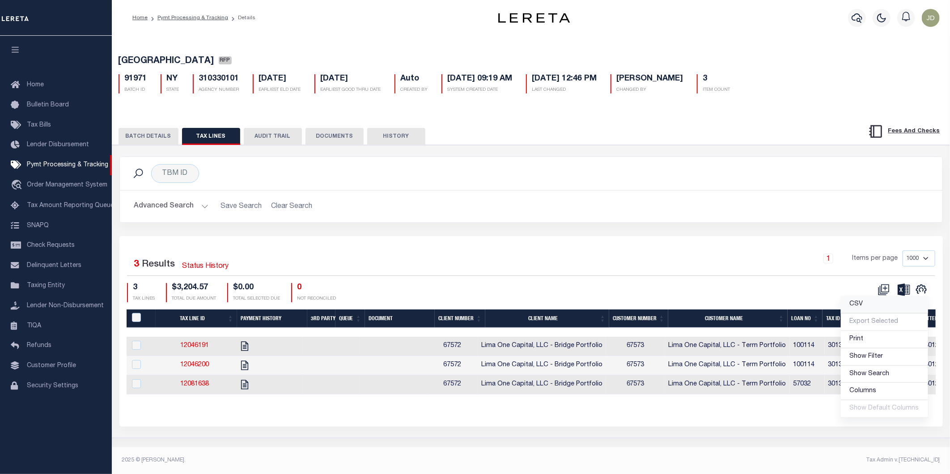
click at [876, 309] on link "CSV" at bounding box center [883, 304] width 87 height 17
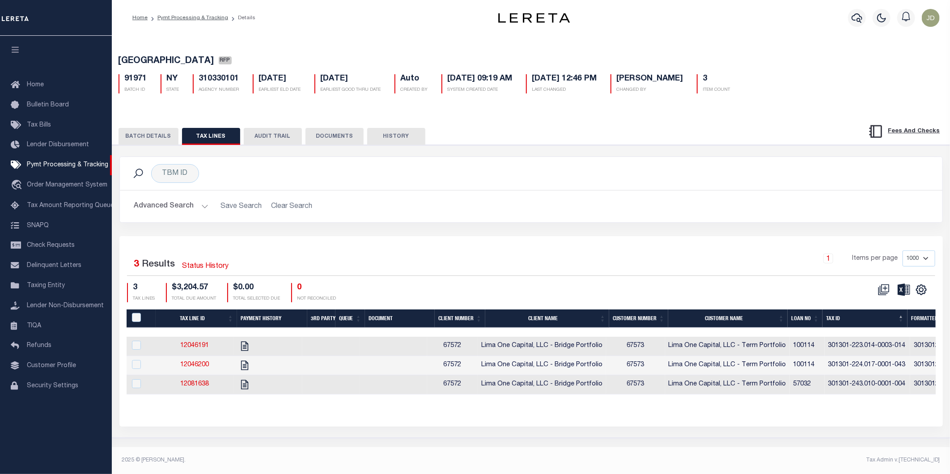
click at [150, 140] on button "BATCH DETAILS" at bounding box center [148, 136] width 60 height 17
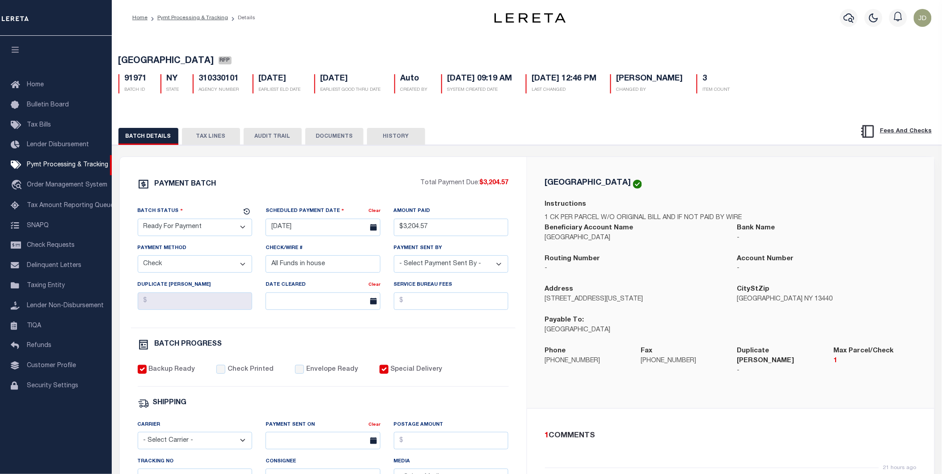
click at [19, 50] on icon "button" at bounding box center [15, 50] width 10 height 8
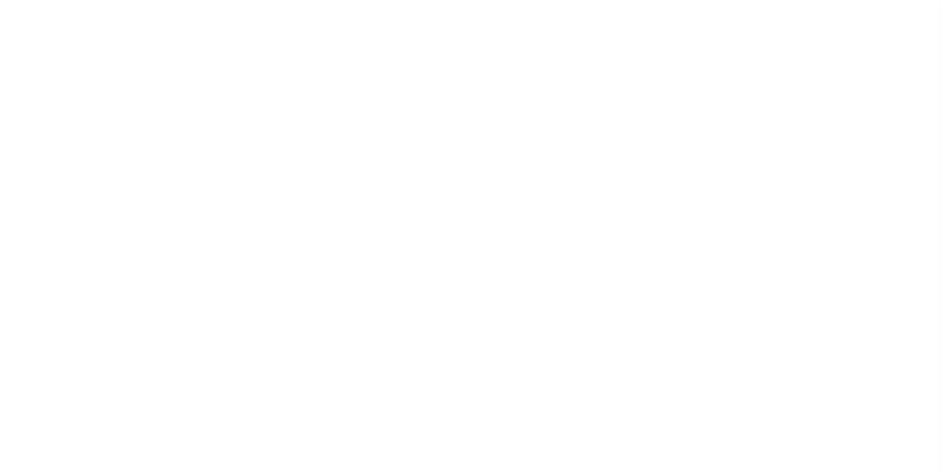
select select "RFP"
select select "CHK"
select select "[PERSON_NAME]"
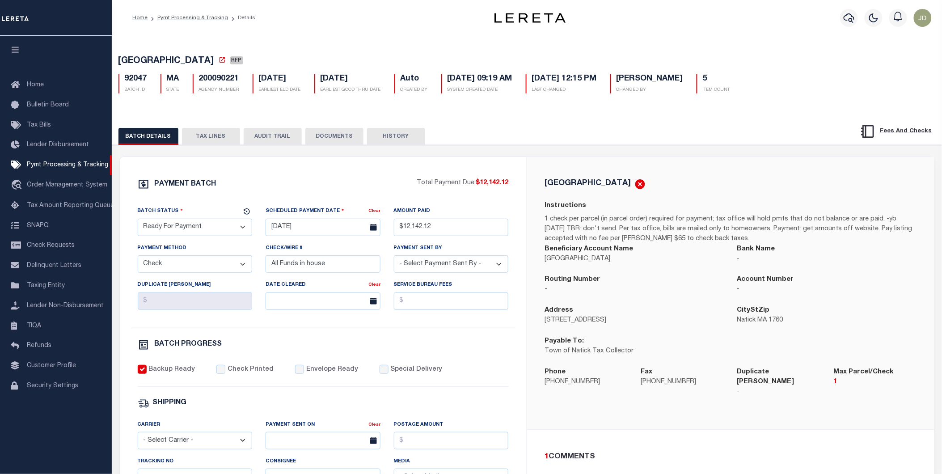
click at [8, 52] on button "button" at bounding box center [15, 51] width 30 height 30
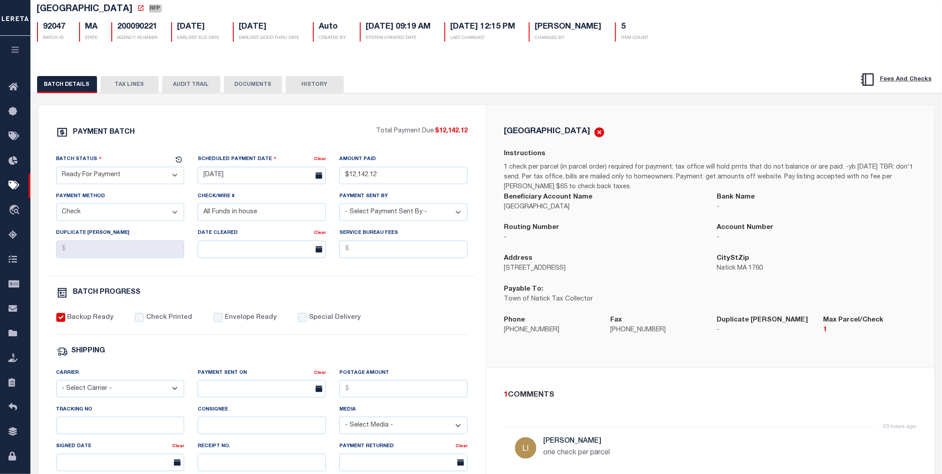
scroll to position [50, 0]
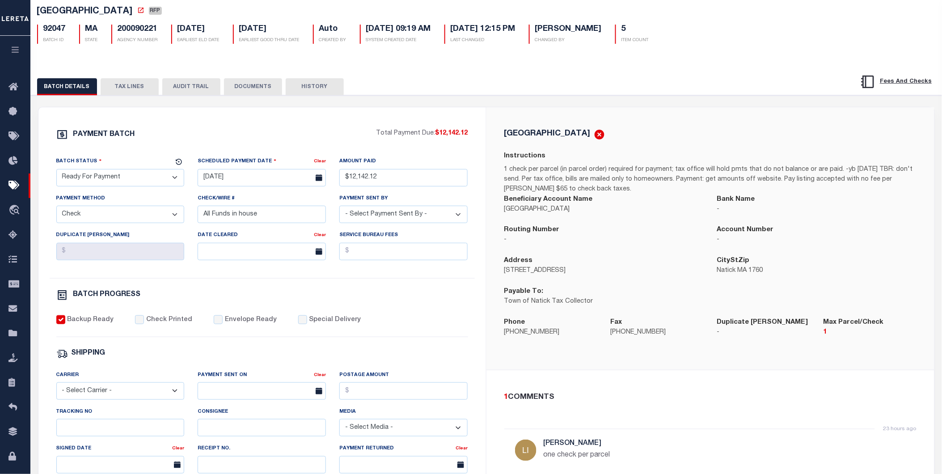
click at [145, 84] on button "TAX LINES" at bounding box center [130, 86] width 58 height 17
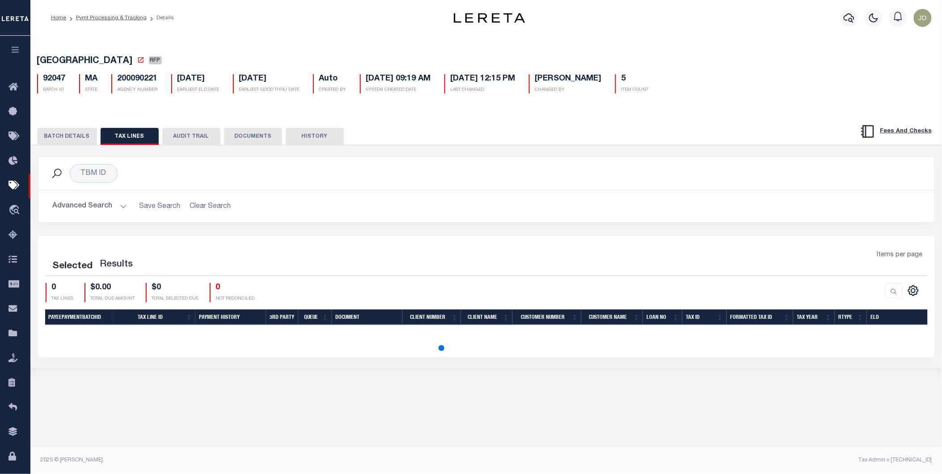
scroll to position [0, 0]
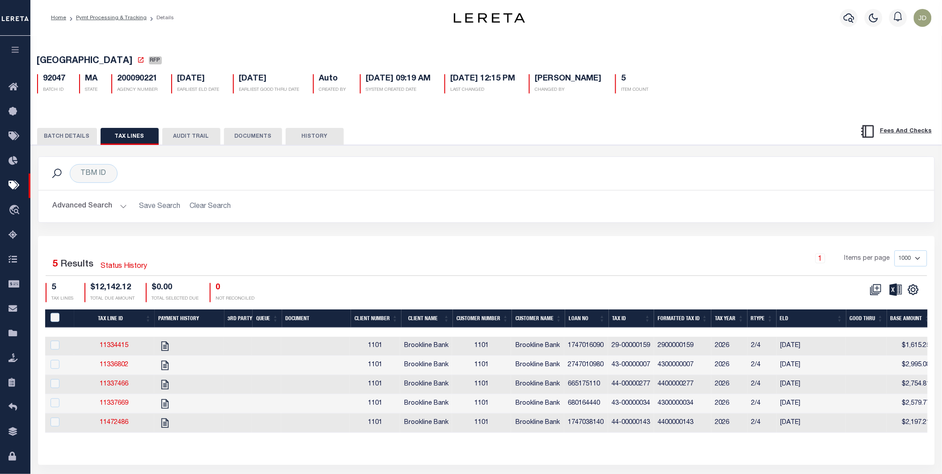
click at [68, 135] on button "BATCH DETAILS" at bounding box center [67, 136] width 60 height 17
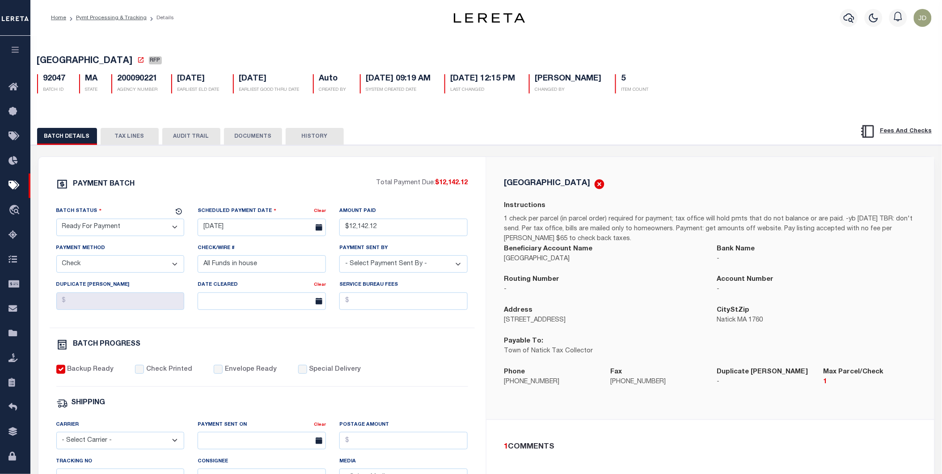
click at [121, 139] on button "TAX LINES" at bounding box center [130, 136] width 58 height 17
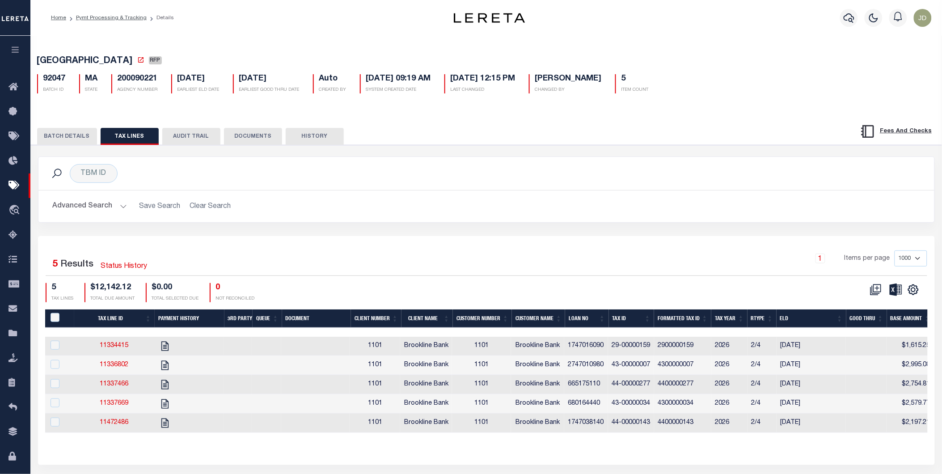
click at [635, 323] on th "Tax ID" at bounding box center [632, 318] width 46 height 18
click at [915, 294] on icon "" at bounding box center [914, 290] width 12 height 12
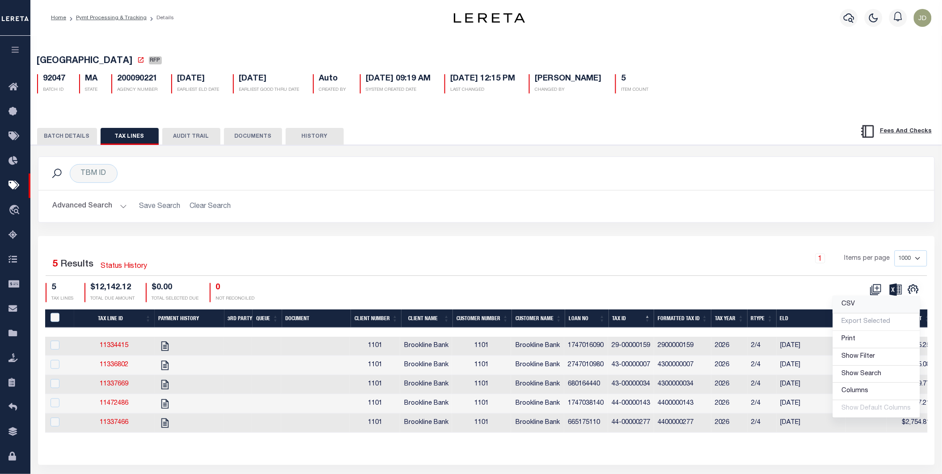
click at [867, 310] on link "CSV" at bounding box center [876, 304] width 87 height 17
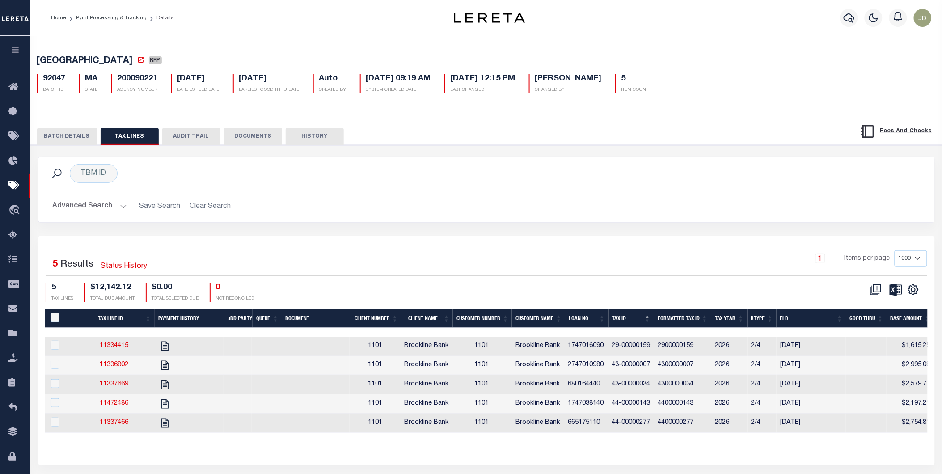
click at [80, 137] on button "BATCH DETAILS" at bounding box center [67, 136] width 60 height 17
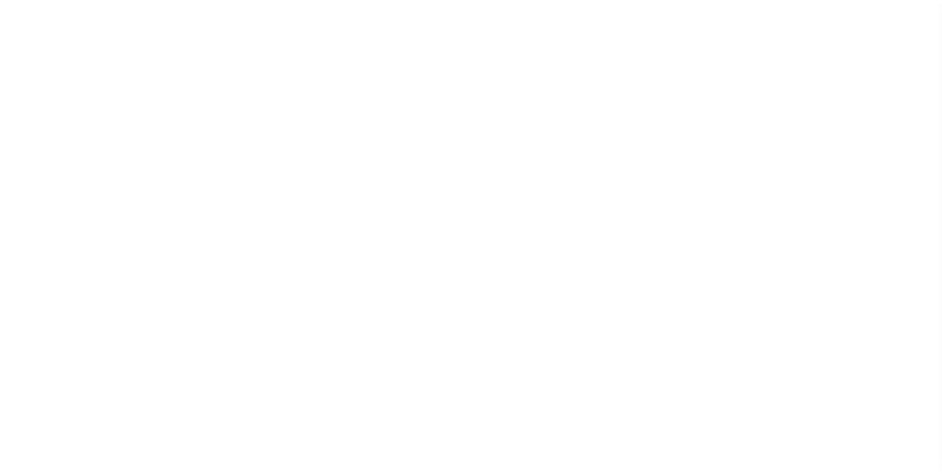
select select "RFP"
select select "CHK"
select select "[PERSON_NAME]"
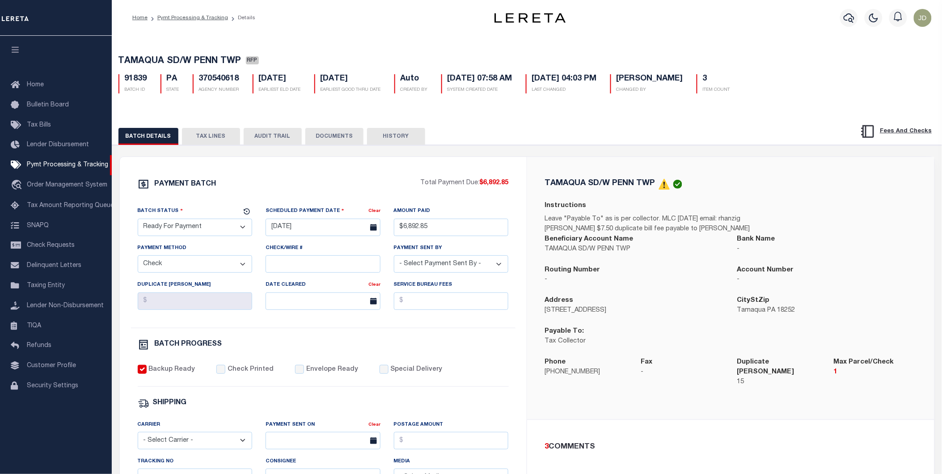
click at [12, 50] on icon "button" at bounding box center [15, 50] width 10 height 8
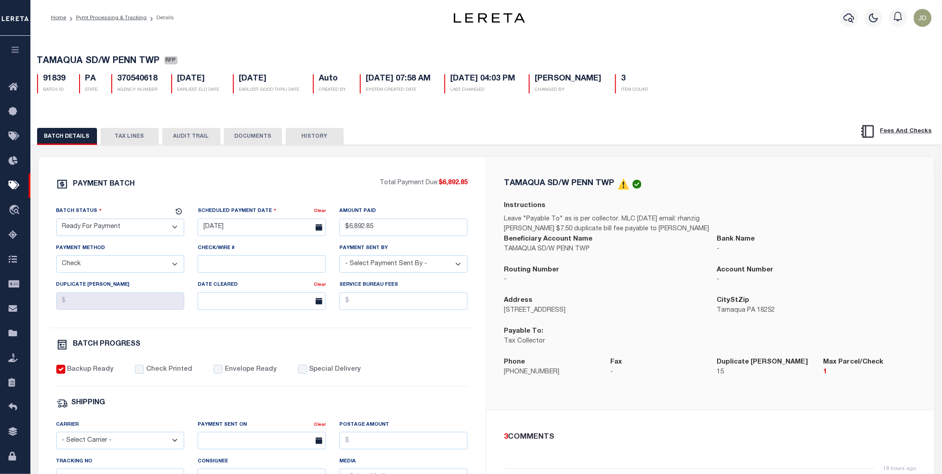
click at [132, 139] on button "TAX LINES" at bounding box center [130, 136] width 58 height 17
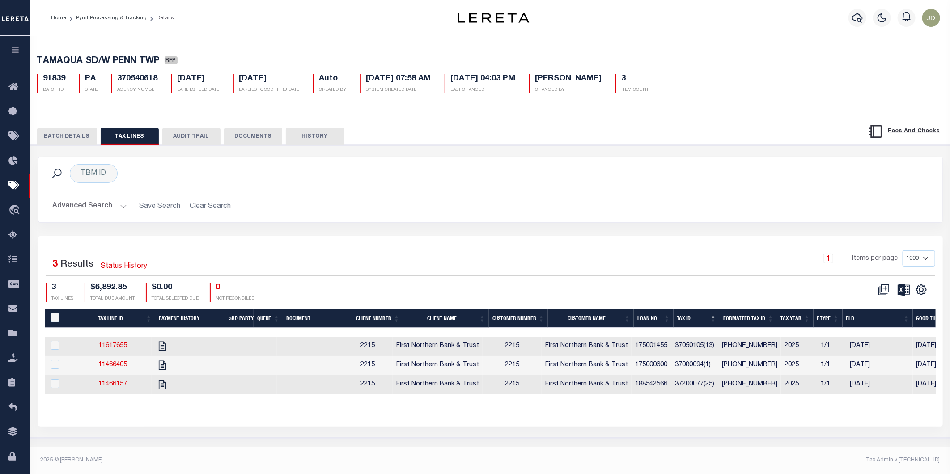
click at [68, 141] on button "BATCH DETAILS" at bounding box center [67, 136] width 60 height 17
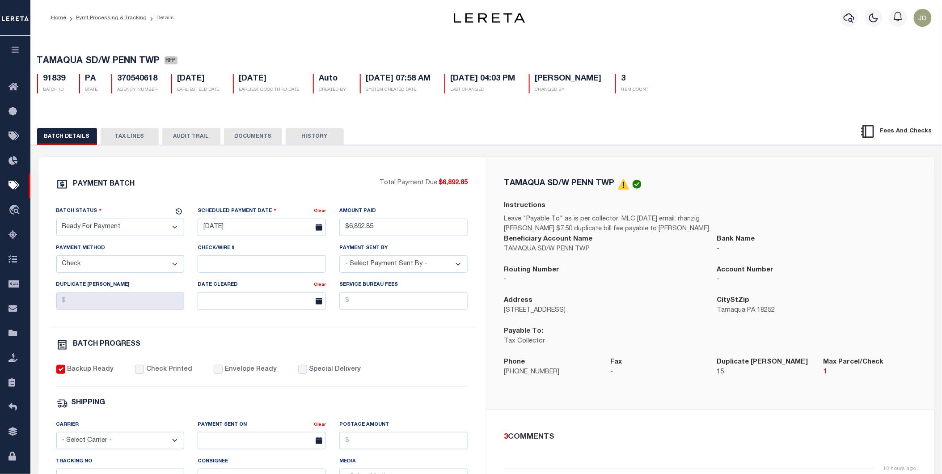
drag, startPoint x: 127, startPoint y: 141, endPoint x: 167, endPoint y: 142, distance: 39.8
click at [127, 141] on button "TAX LINES" at bounding box center [130, 136] width 58 height 17
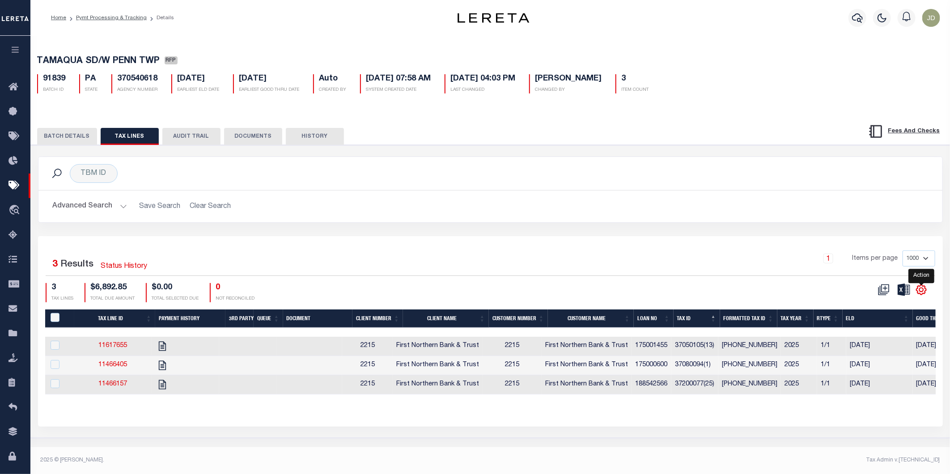
click at [927, 290] on icon "" at bounding box center [921, 290] width 12 height 12
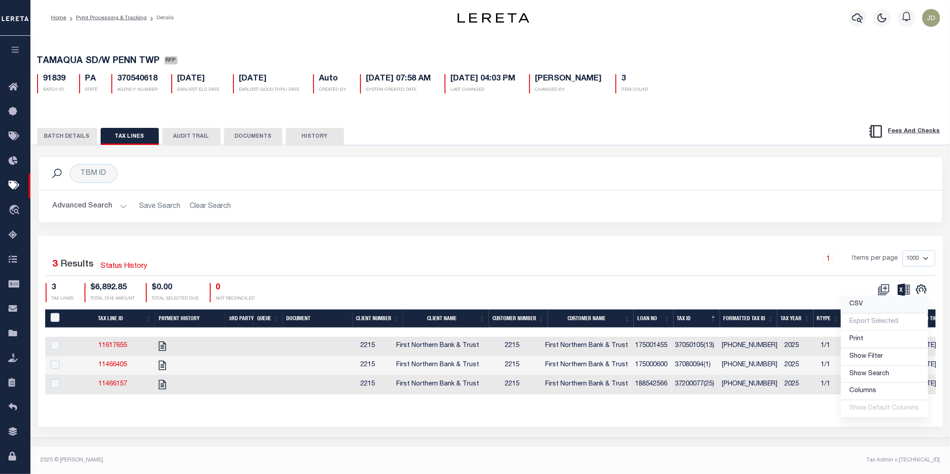
click at [882, 308] on link "CSV" at bounding box center [883, 304] width 87 height 17
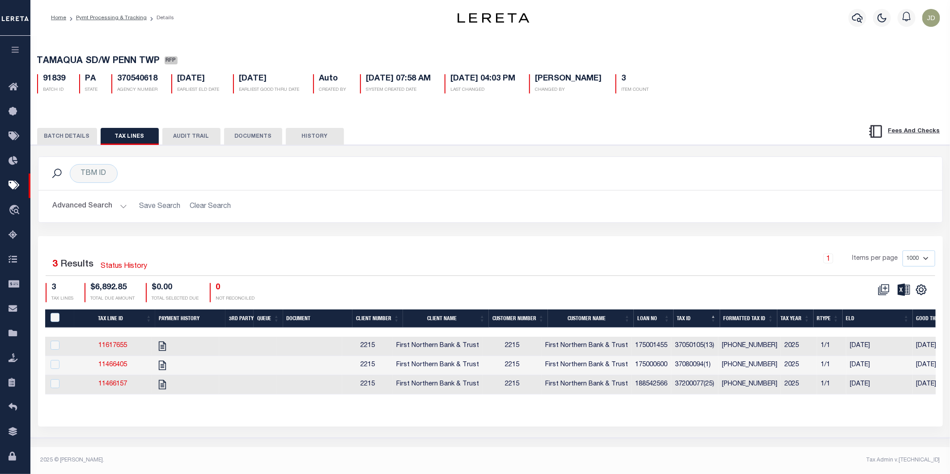
click at [62, 133] on button "BATCH DETAILS" at bounding box center [67, 136] width 60 height 17
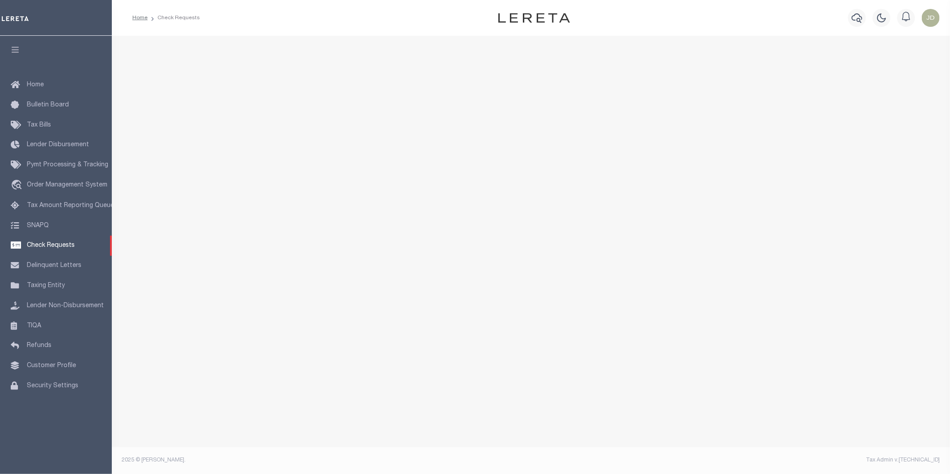
select select "50"
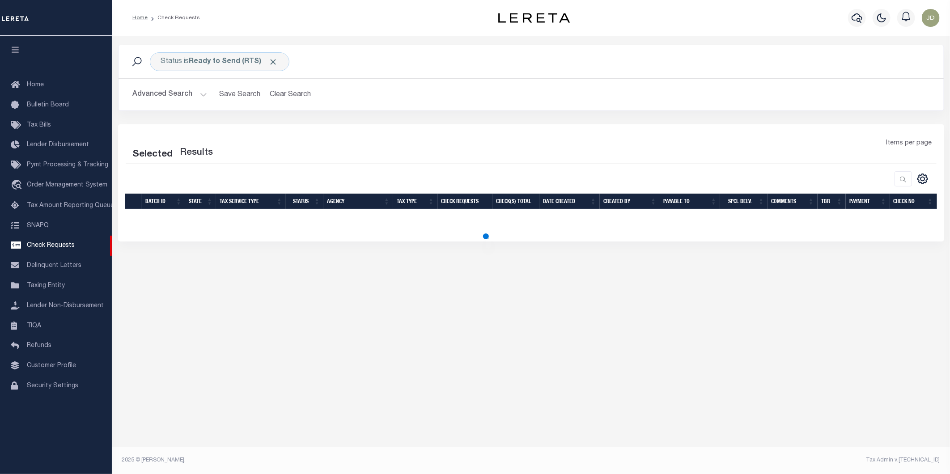
select select "50"
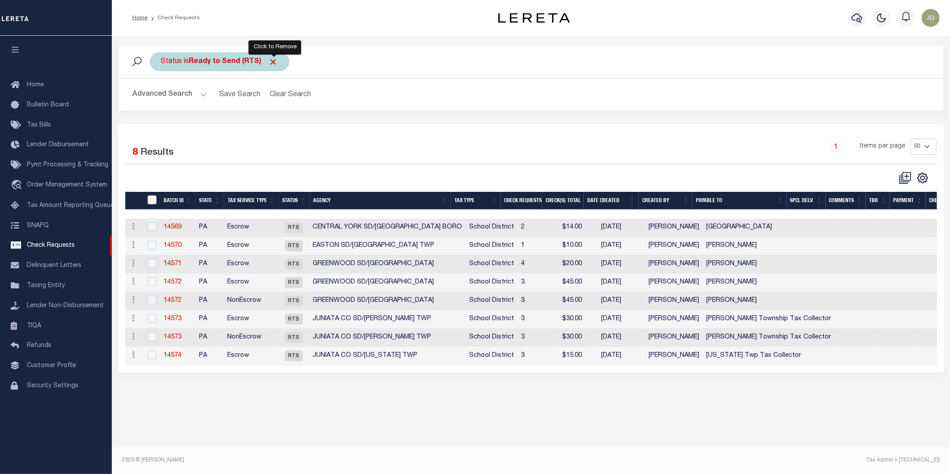
click at [274, 61] on span "Click to Remove" at bounding box center [273, 61] width 9 height 9
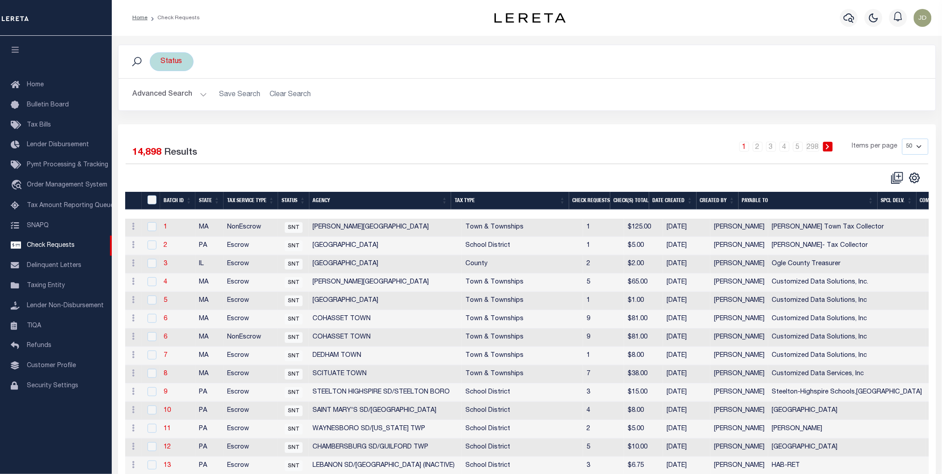
click at [184, 62] on div "Status" at bounding box center [172, 61] width 44 height 19
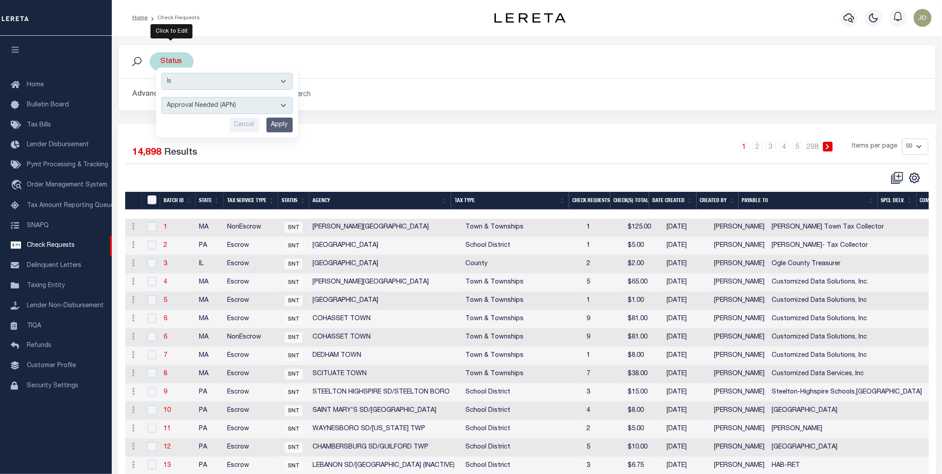
click at [212, 113] on select "Approval Needed (APN) Batching In Progress (BIP) Check Returned (CKR) Cleared a…" at bounding box center [226, 105] width 131 height 17
select select "RTS"
click at [161, 97] on select "Approval Needed (APN) Batching In Progress (BIP) Check Returned (CKR) Cleared a…" at bounding box center [226, 105] width 131 height 17
click at [274, 128] on input "Apply" at bounding box center [279, 125] width 26 height 15
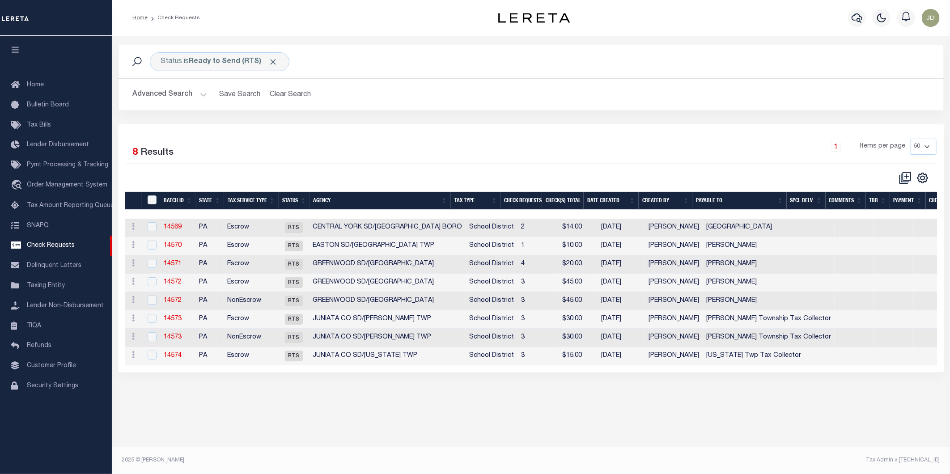
click at [363, 203] on th "Agency" at bounding box center [380, 201] width 141 height 18
click at [925, 180] on icon "" at bounding box center [922, 178] width 10 height 10
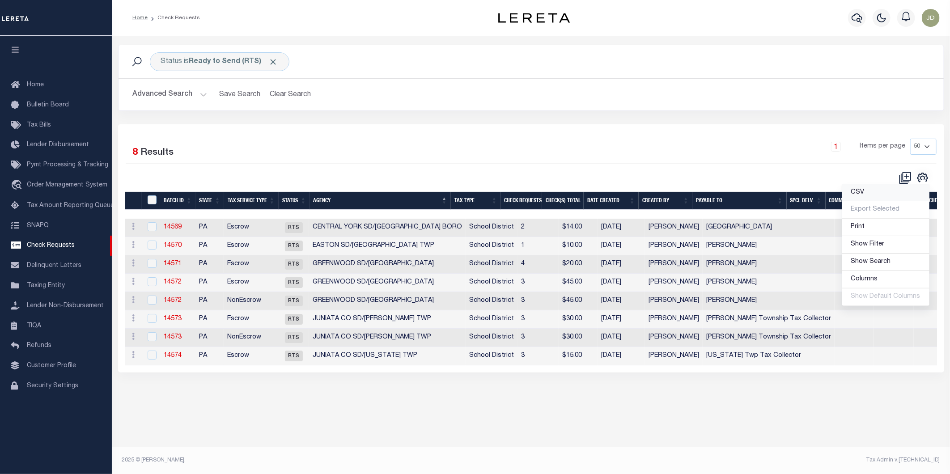
click at [863, 193] on span "CSV" at bounding box center [857, 192] width 13 height 6
drag, startPoint x: 11, startPoint y: 51, endPoint x: 48, endPoint y: 70, distance: 41.8
click at [11, 51] on icon "button" at bounding box center [15, 50] width 10 height 8
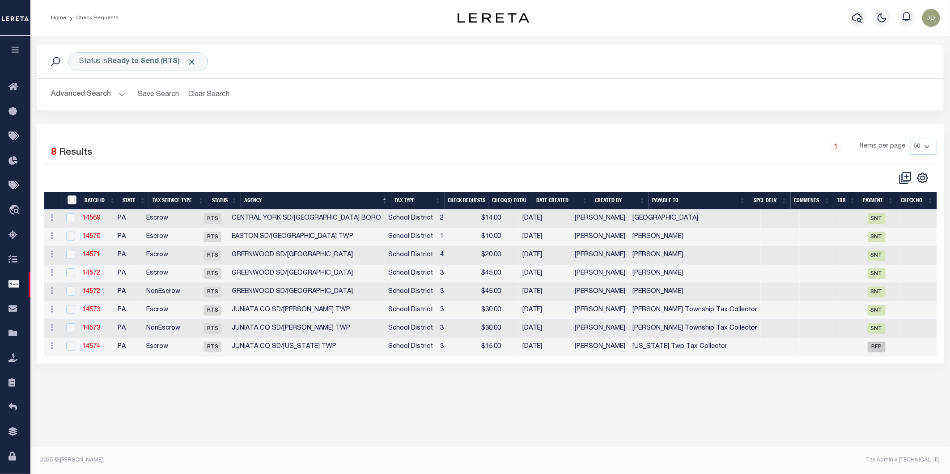
click at [280, 122] on div "Status is Ready to Send (RTS) Search Advanced Search Save Search Clear Search C…" at bounding box center [490, 85] width 920 height 80
click at [177, 199] on th "Tax Service Type" at bounding box center [178, 201] width 58 height 18
